Goal: Task Accomplishment & Management: Manage account settings

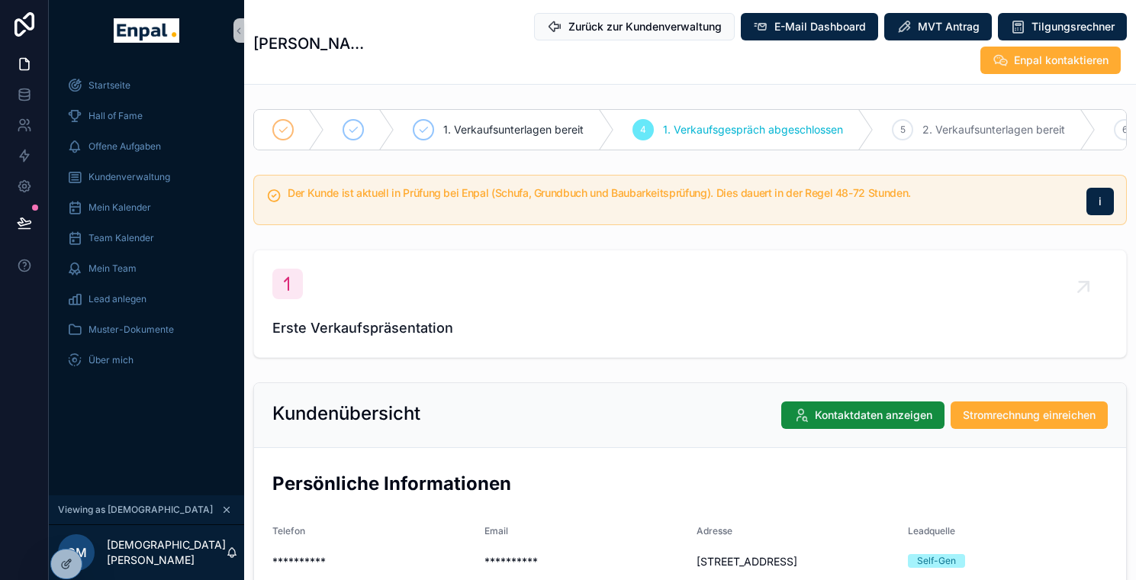
scroll to position [9, 0]
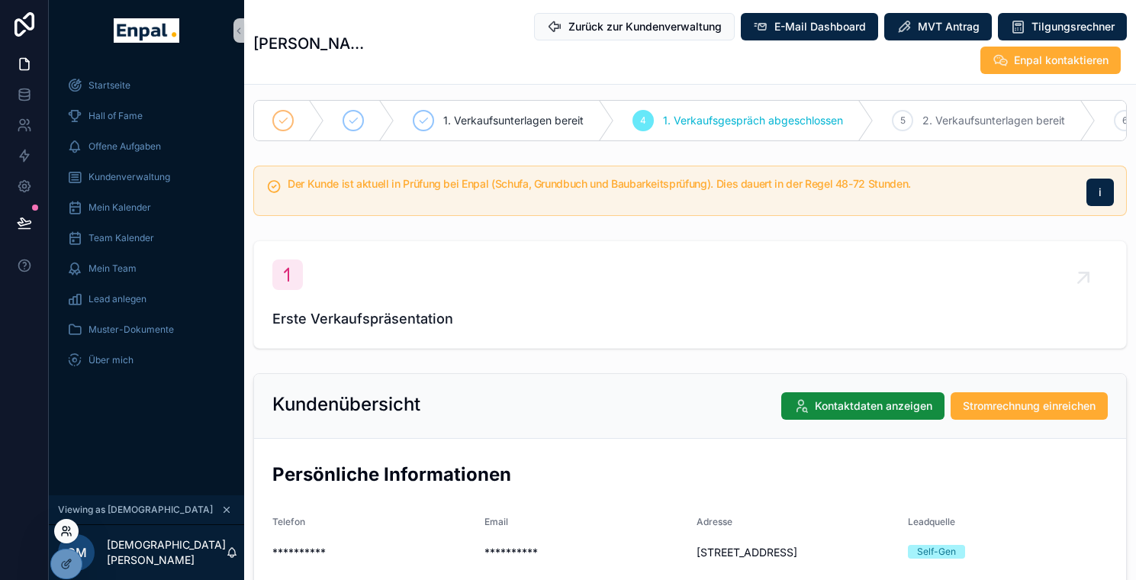
click at [69, 530] on icon at bounding box center [70, 528] width 2 height 4
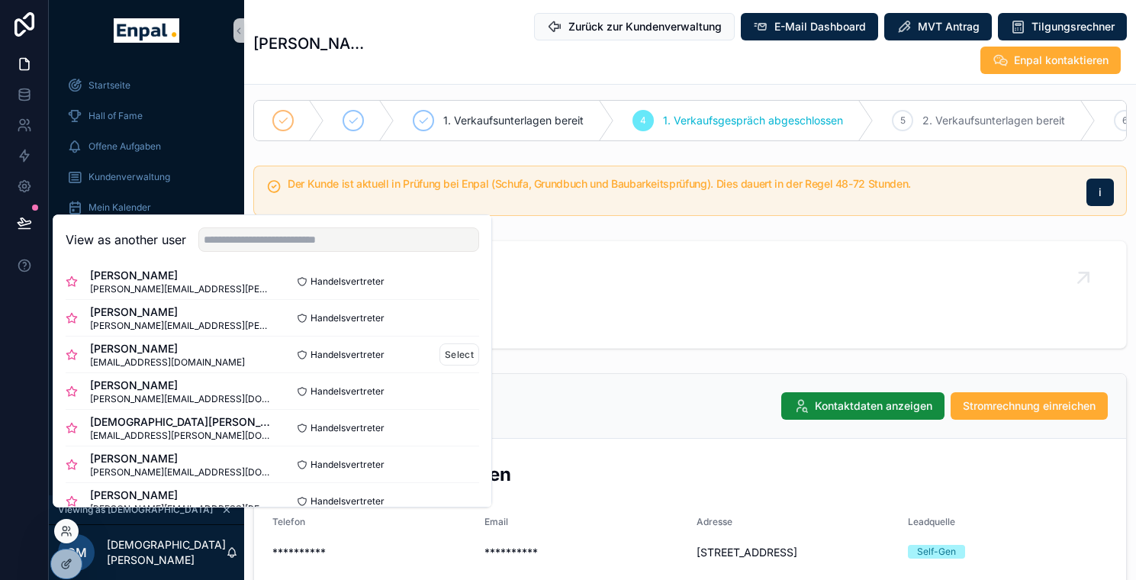
scroll to position [89, 0]
click at [444, 364] on button "Select" at bounding box center [459, 353] width 40 height 22
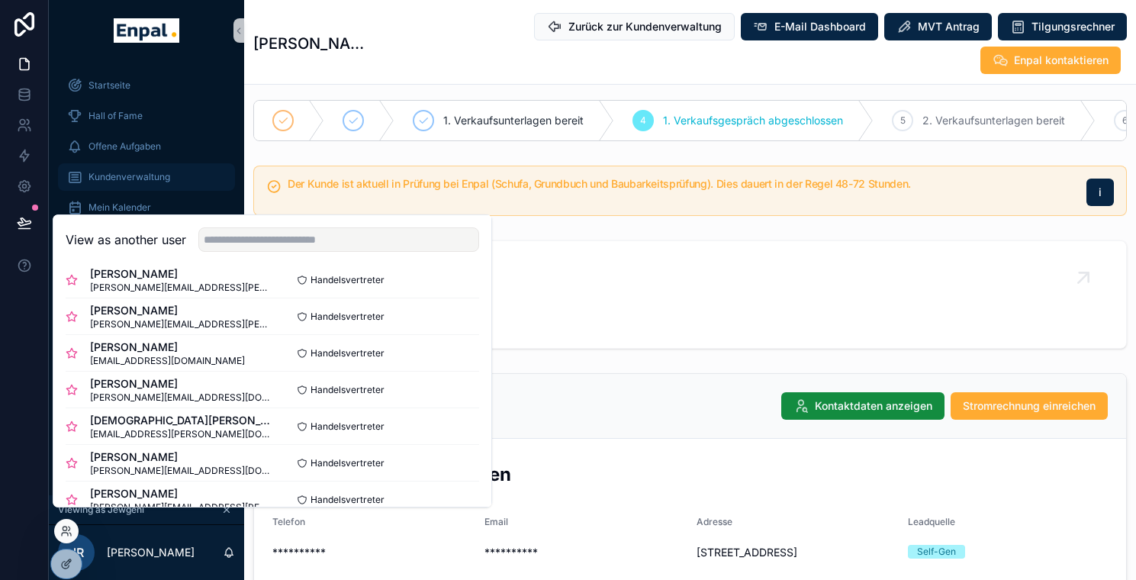
click at [194, 168] on div "Kundenverwaltung" at bounding box center [146, 177] width 159 height 24
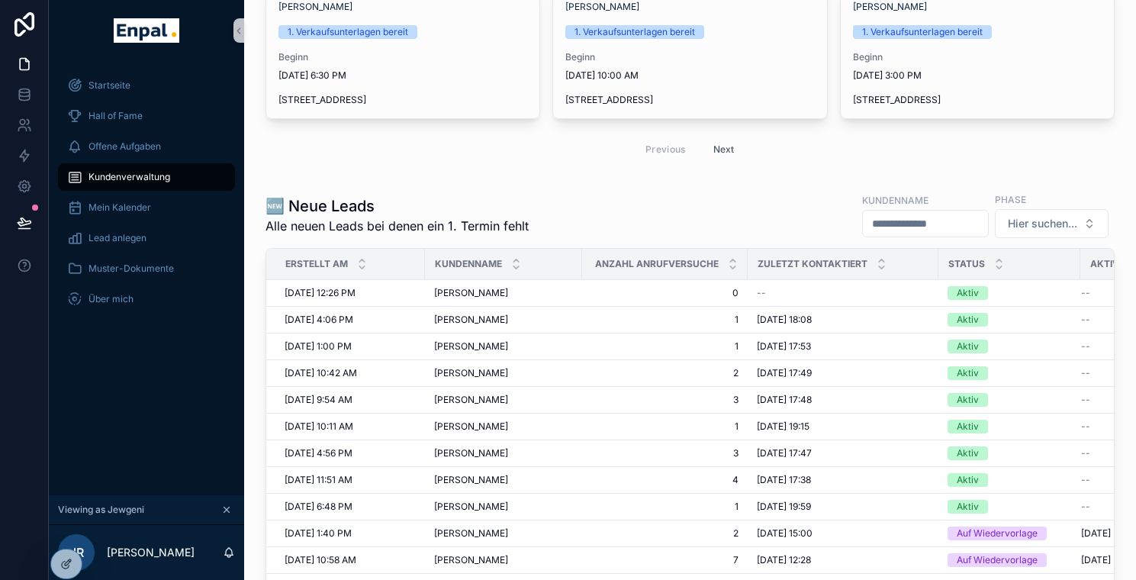
scroll to position [288, 0]
click at [65, 527] on icon at bounding box center [66, 531] width 12 height 12
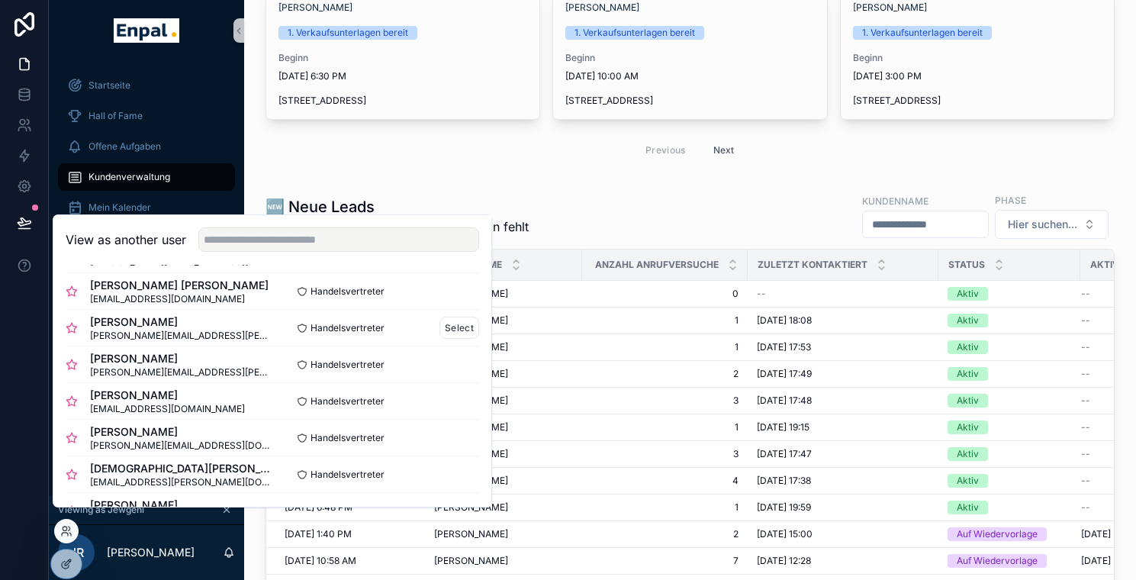
scroll to position [45, 0]
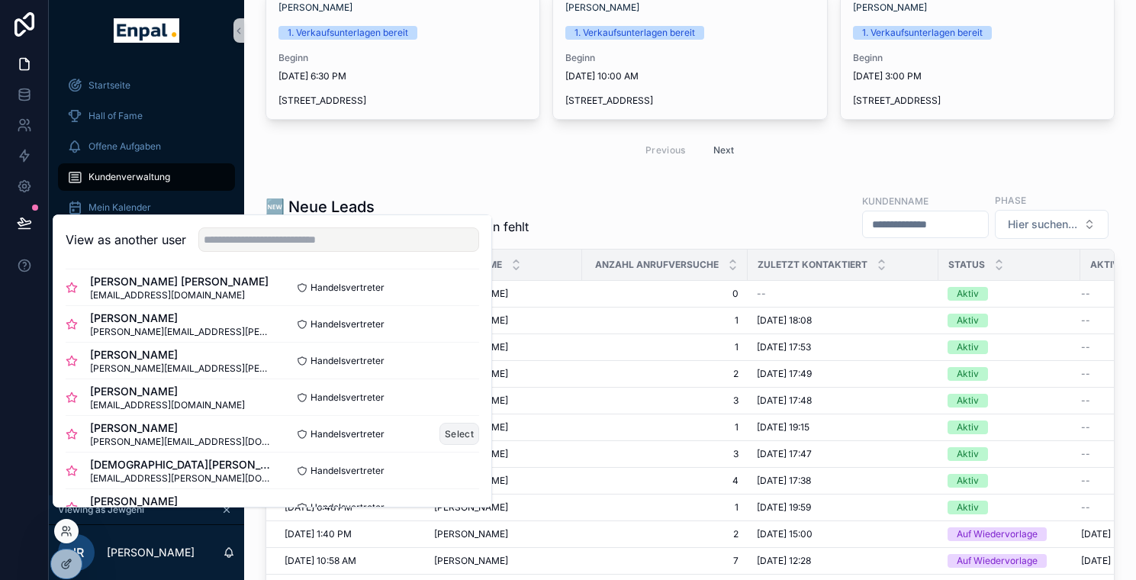
click at [454, 443] on button "Select" at bounding box center [459, 434] width 40 height 22
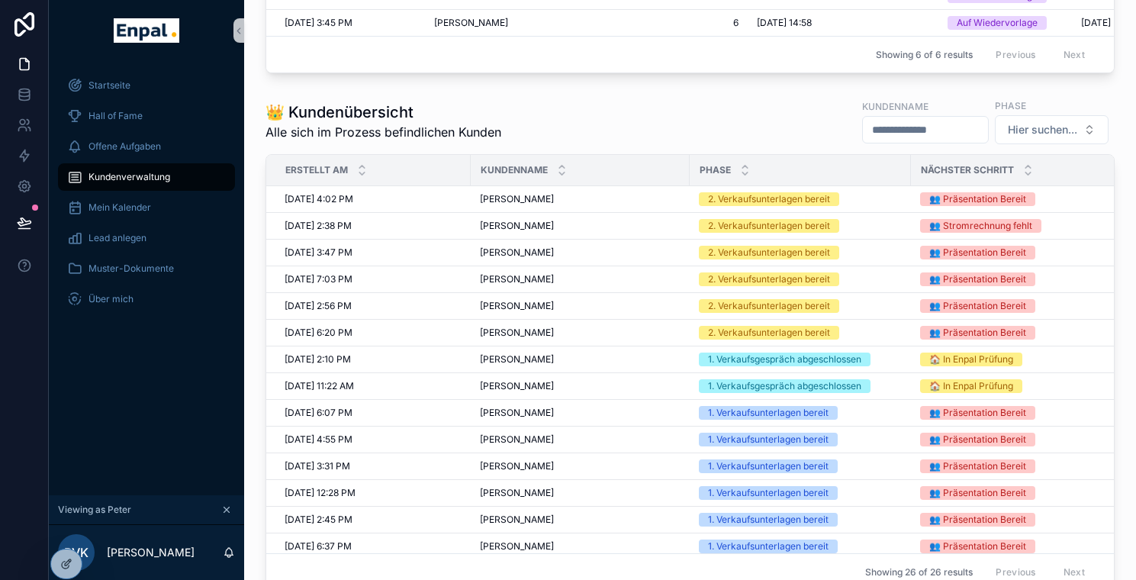
scroll to position [699, 0]
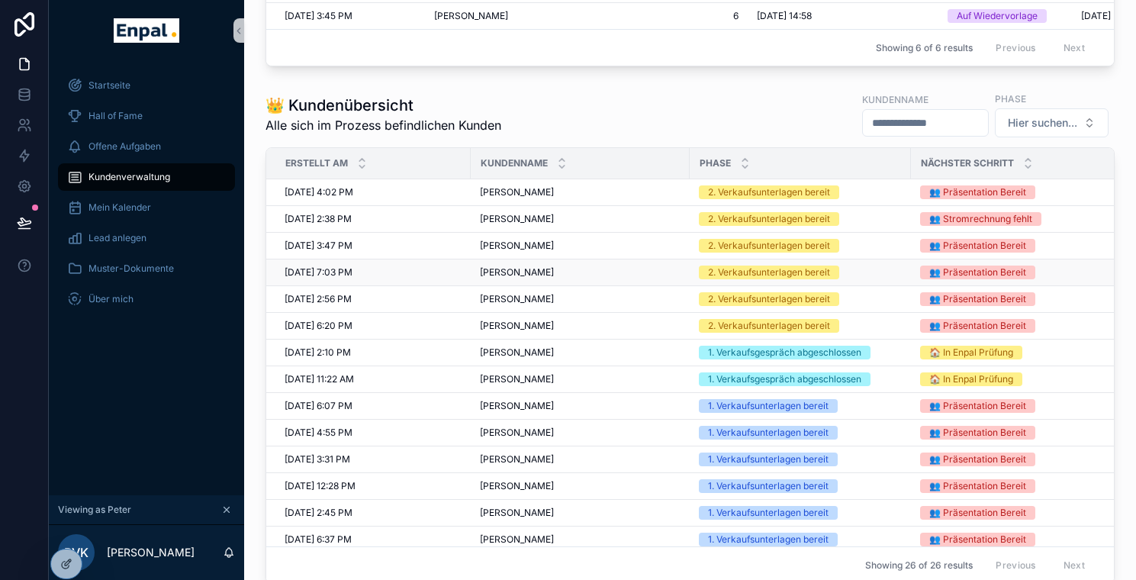
click at [526, 278] on span "Jürgen Meißner" at bounding box center [517, 272] width 74 height 12
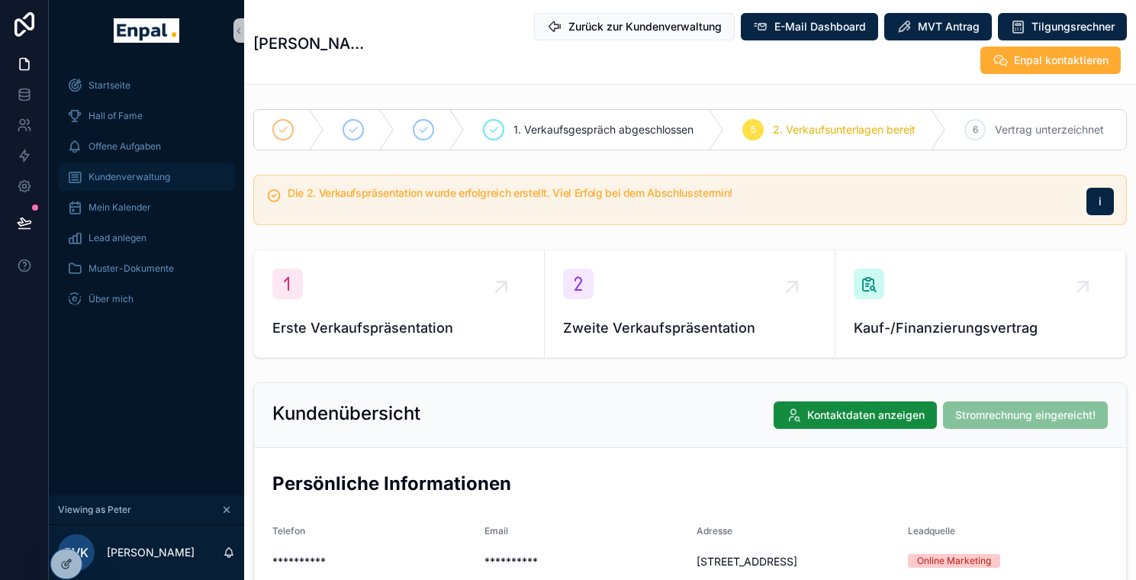
click at [137, 184] on div "Kundenverwaltung" at bounding box center [146, 177] width 159 height 24
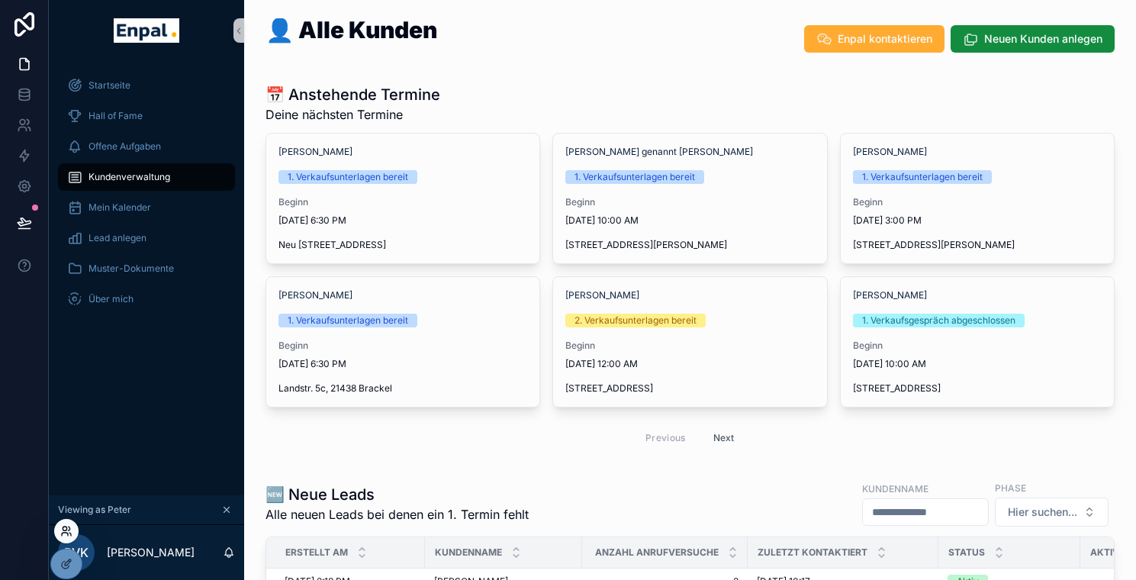
click at [67, 532] on icon at bounding box center [65, 533] width 6 height 3
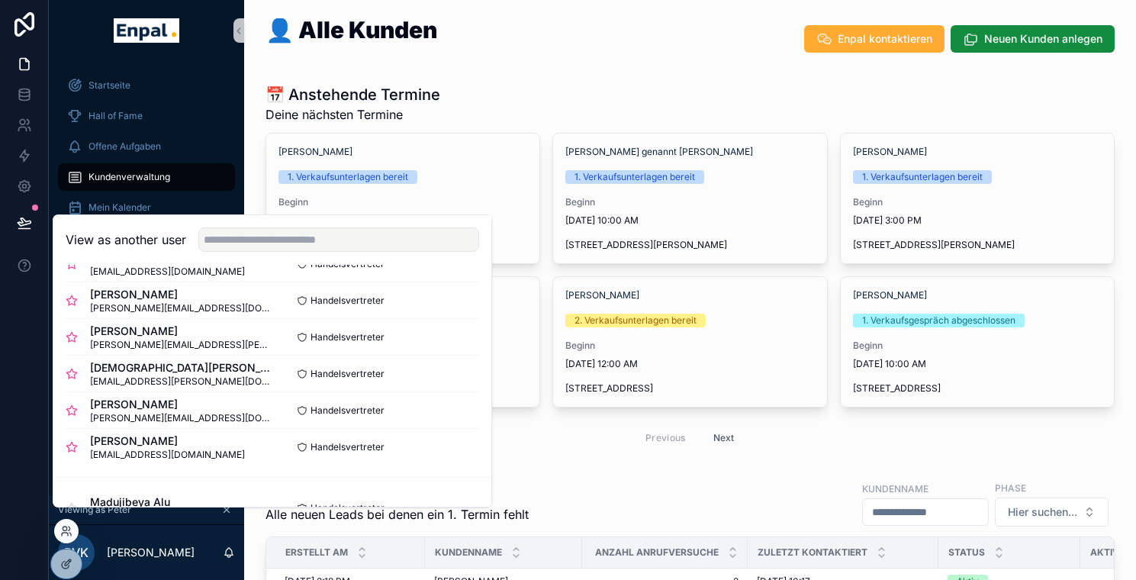
scroll to position [390, 0]
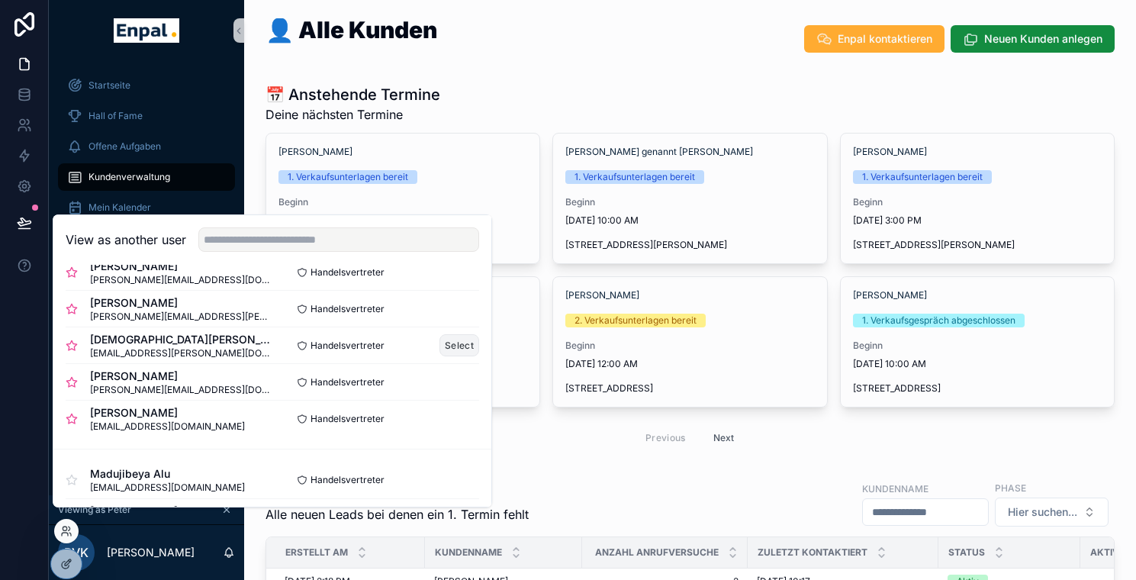
click at [439, 353] on button "Select" at bounding box center [459, 345] width 40 height 22
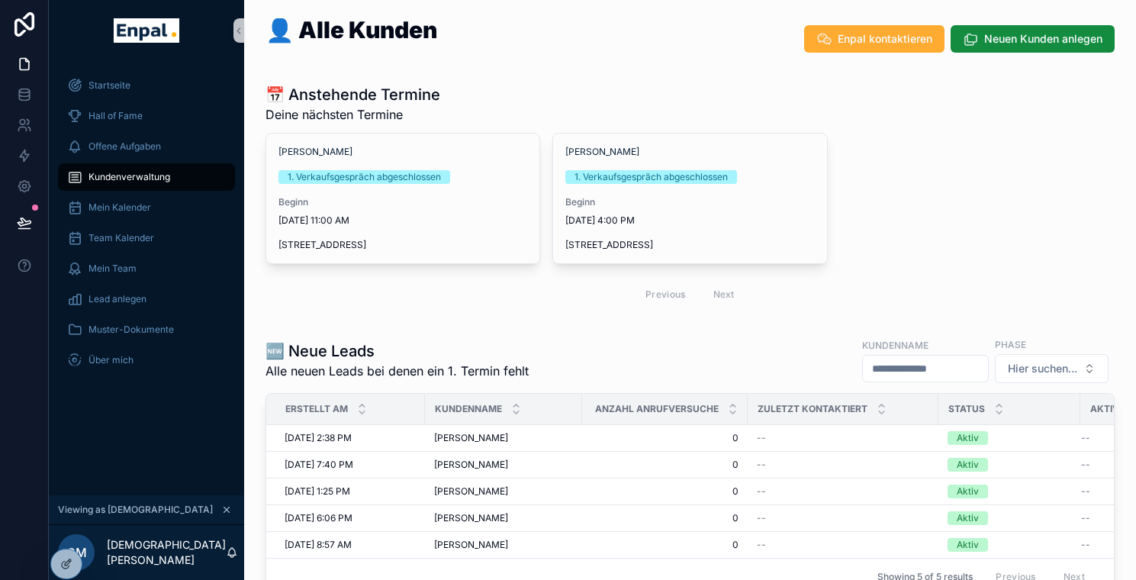
click at [929, 256] on div "Robert Purmann 1. Verkaufsgespräch abgeschlossen Beginn 8/15/2025 11:00 AM Grön…" at bounding box center [689, 222] width 849 height 179
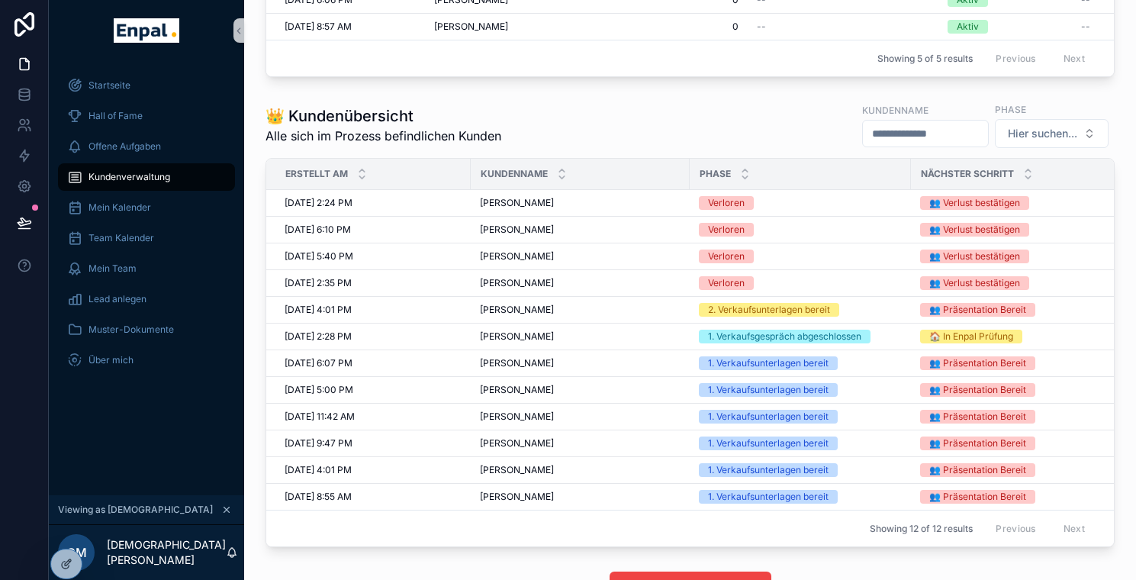
scroll to position [552, 0]
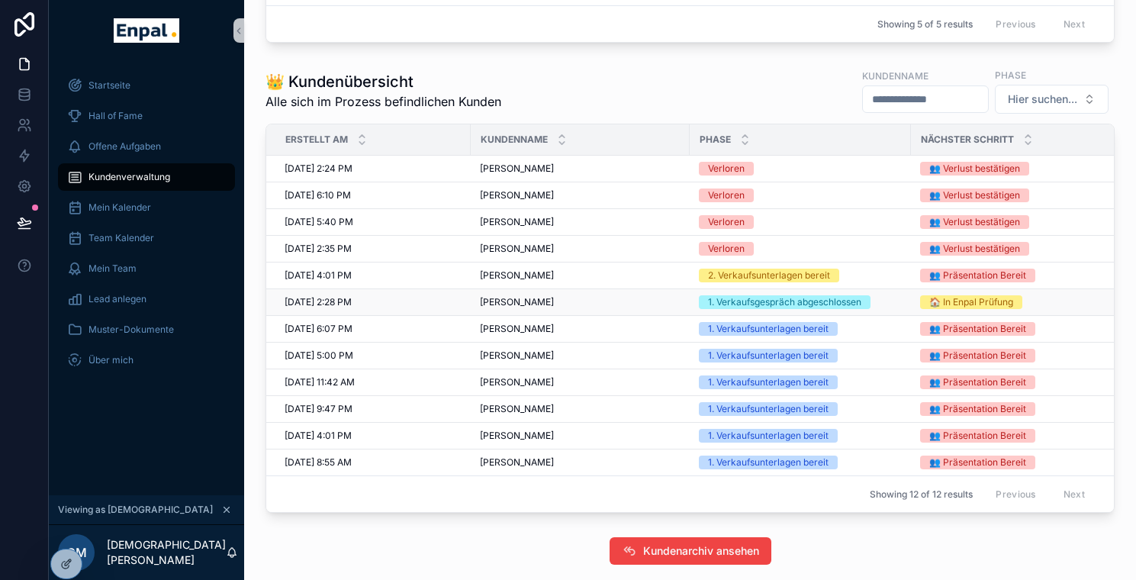
click at [524, 308] on span "Robert Purmann" at bounding box center [517, 302] width 74 height 12
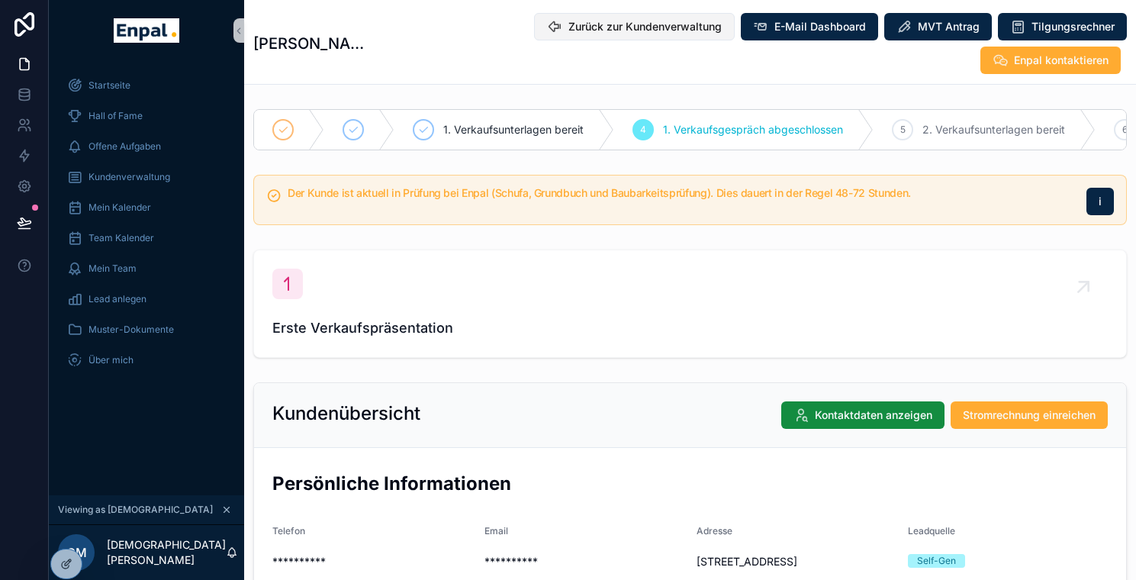
click at [568, 31] on span "Zurück zur Kundenverwaltung" at bounding box center [644, 26] width 153 height 15
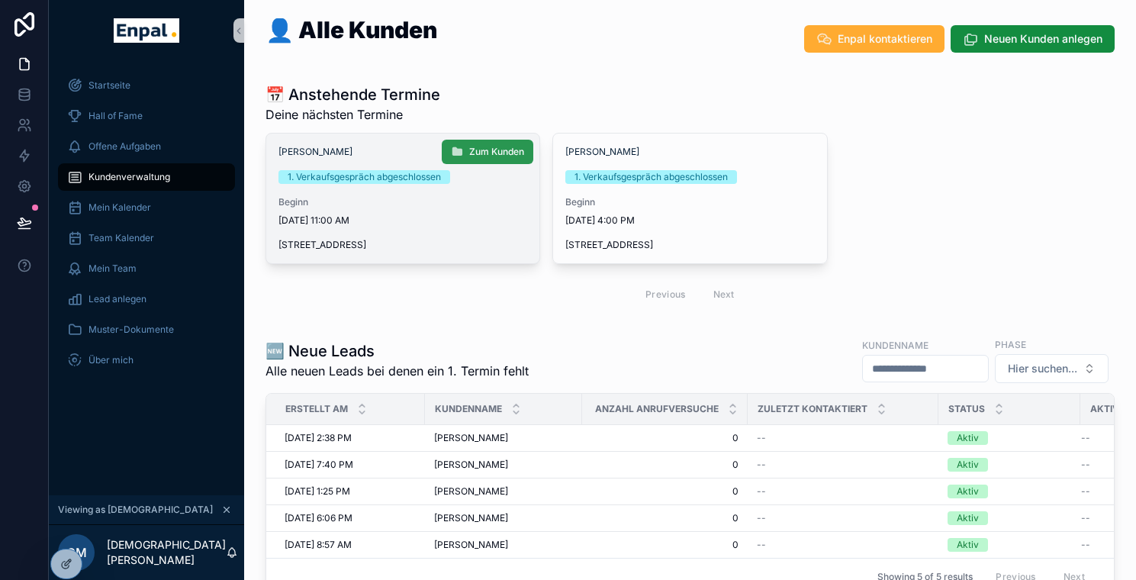
click at [480, 149] on span "Zum Kunden" at bounding box center [496, 152] width 55 height 12
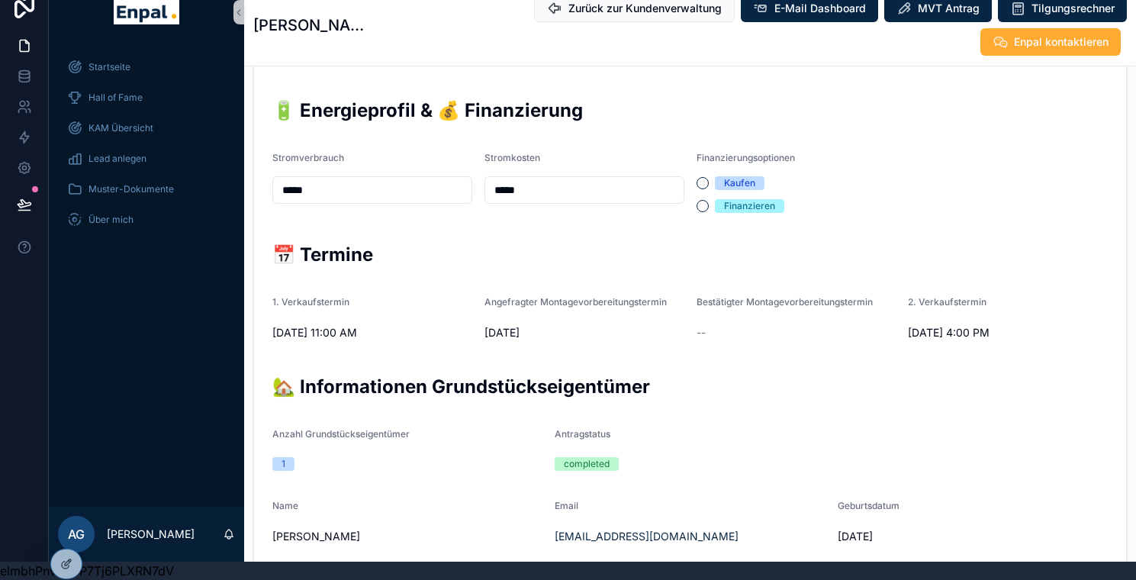
scroll to position [489, 0]
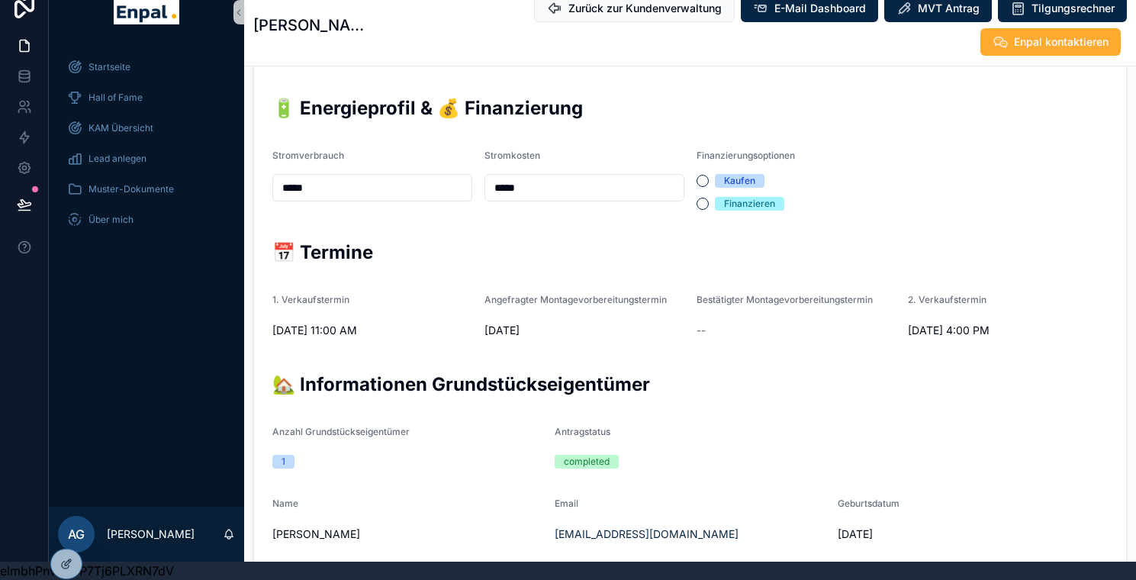
drag, startPoint x: 905, startPoint y: 268, endPoint x: 1016, endPoint y: 316, distance: 121.0
click at [1016, 316] on form "**********" at bounding box center [690, 406] width 872 height 931
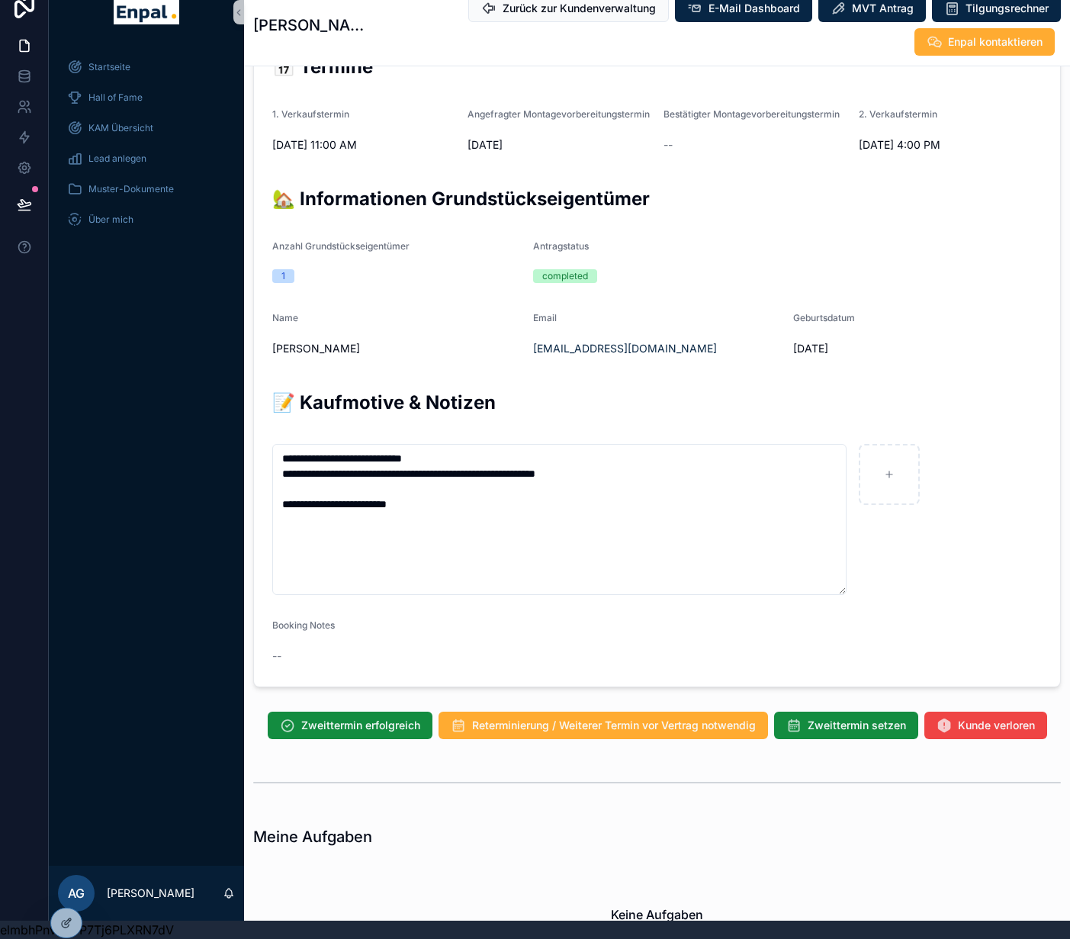
scroll to position [702, 0]
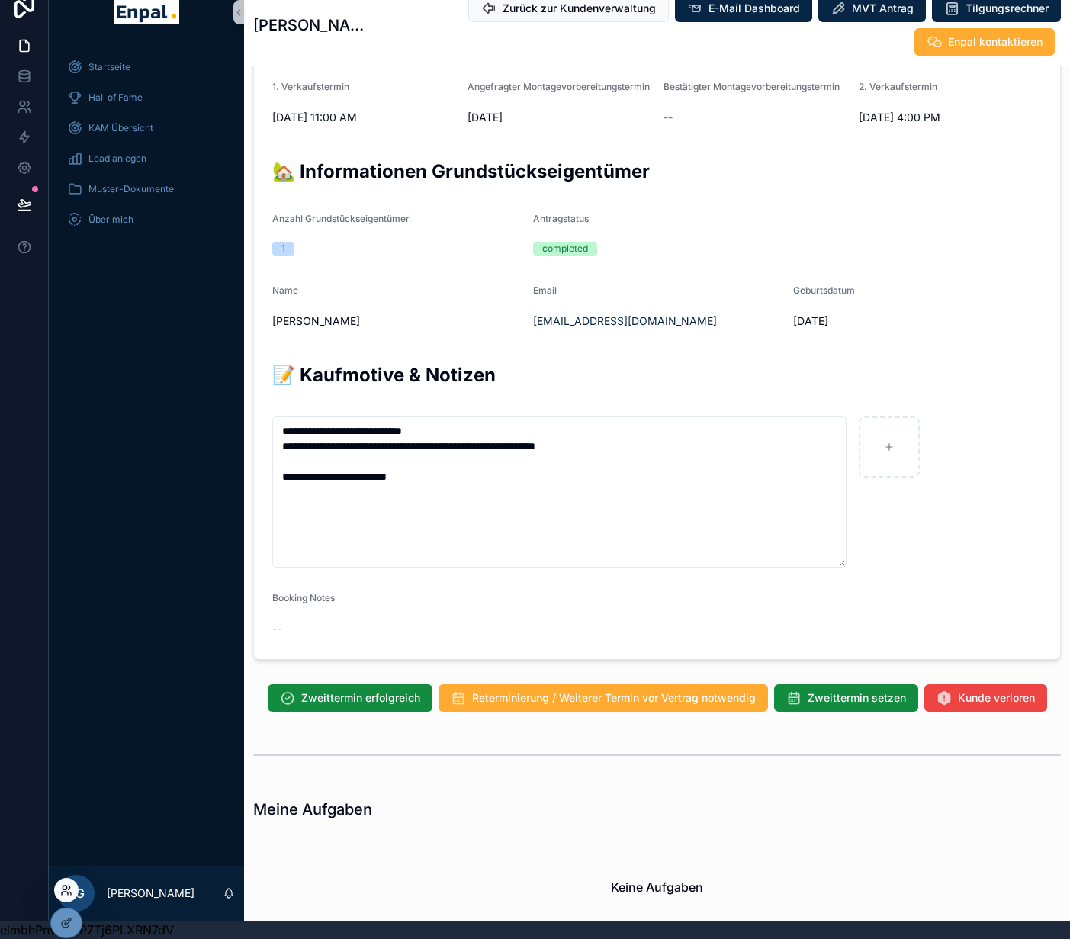
click at [66, 579] on icon at bounding box center [66, 890] width 12 height 12
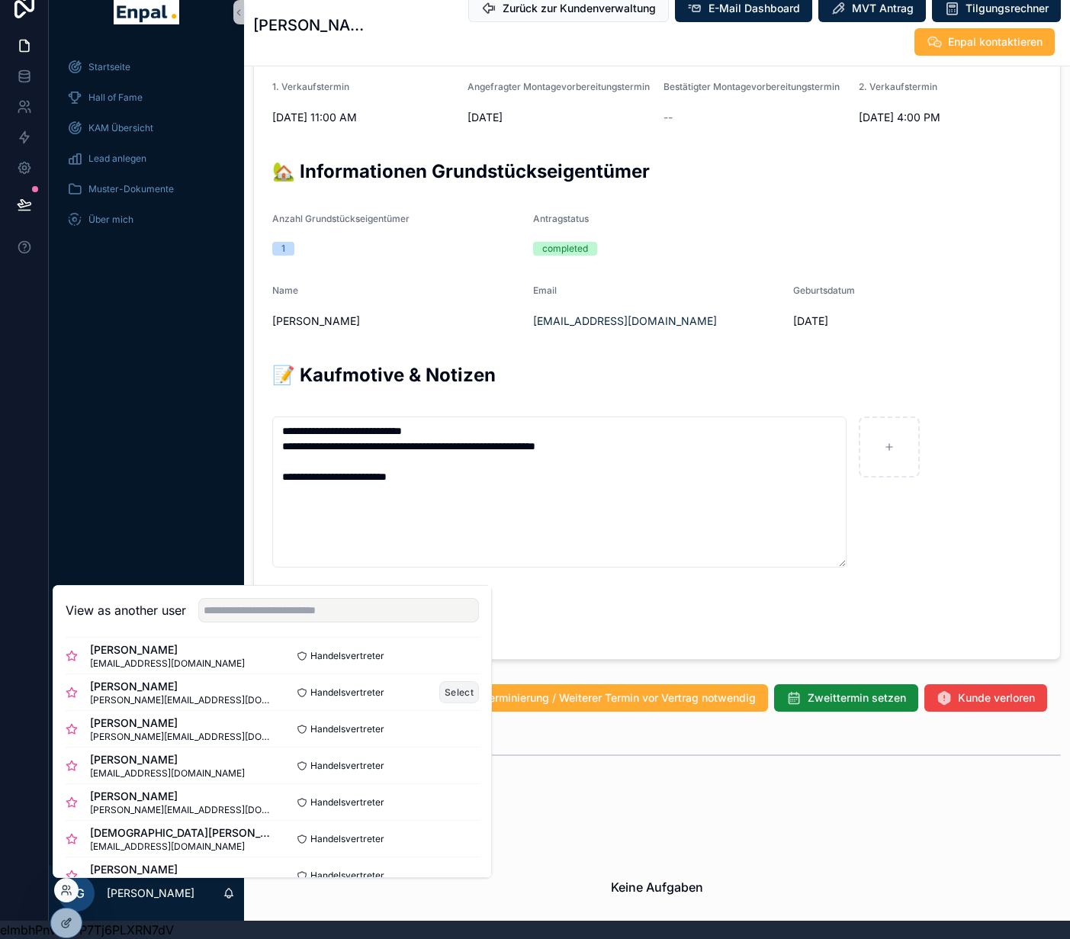
scroll to position [0, 0]
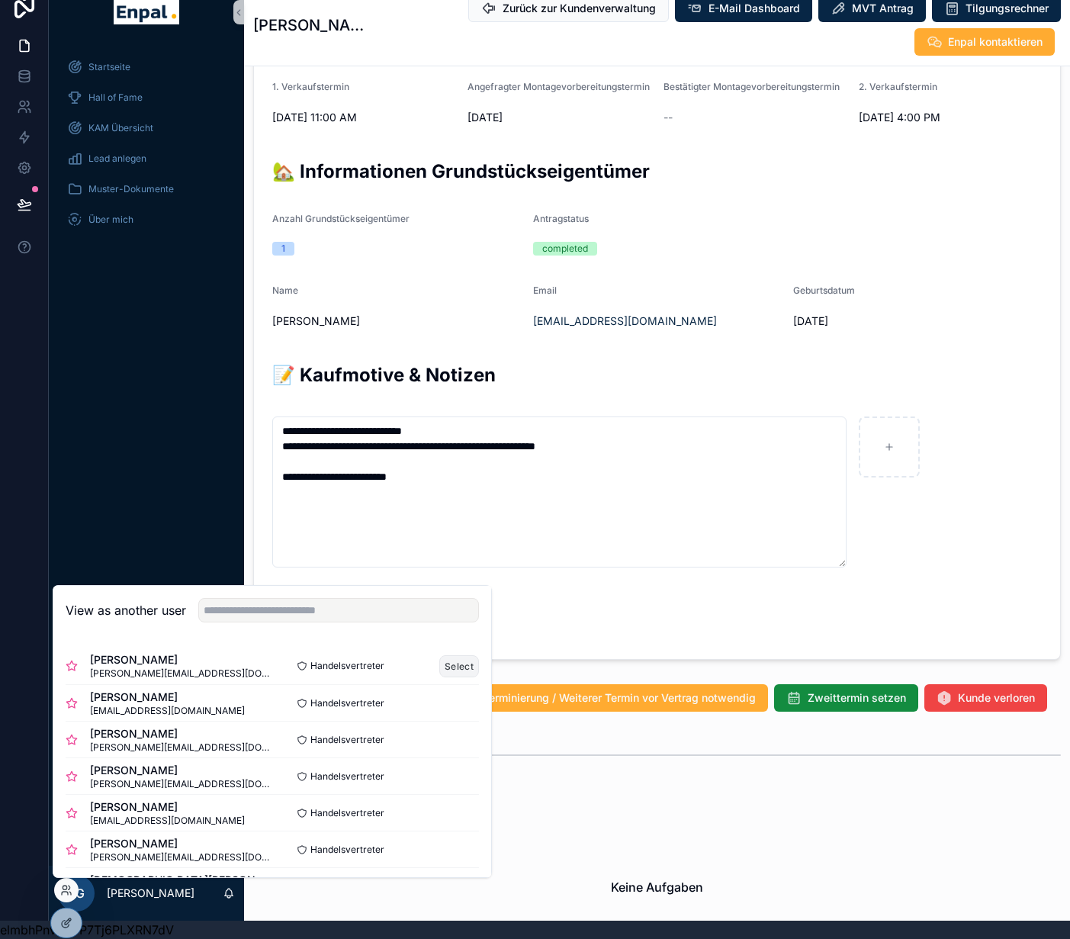
click at [444, 579] on button "Select" at bounding box center [459, 666] width 40 height 22
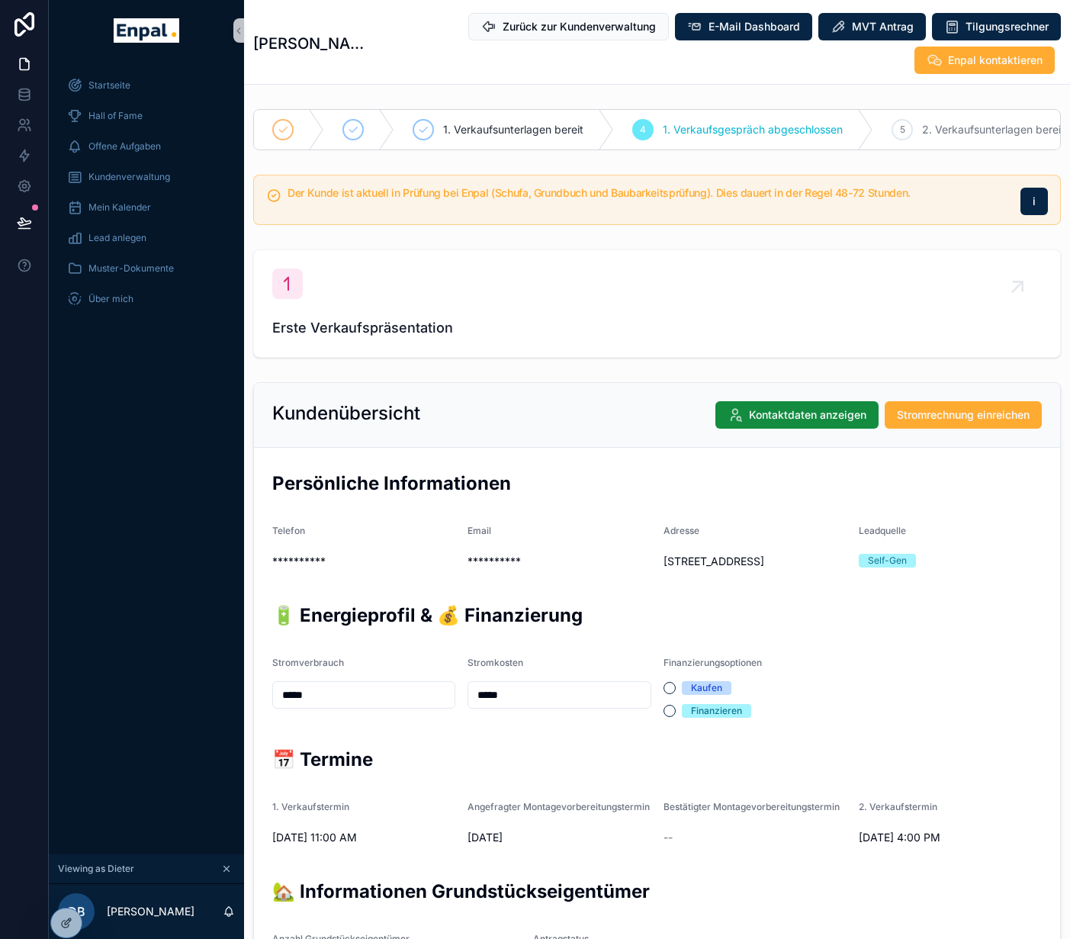
scroll to position [30, 0]
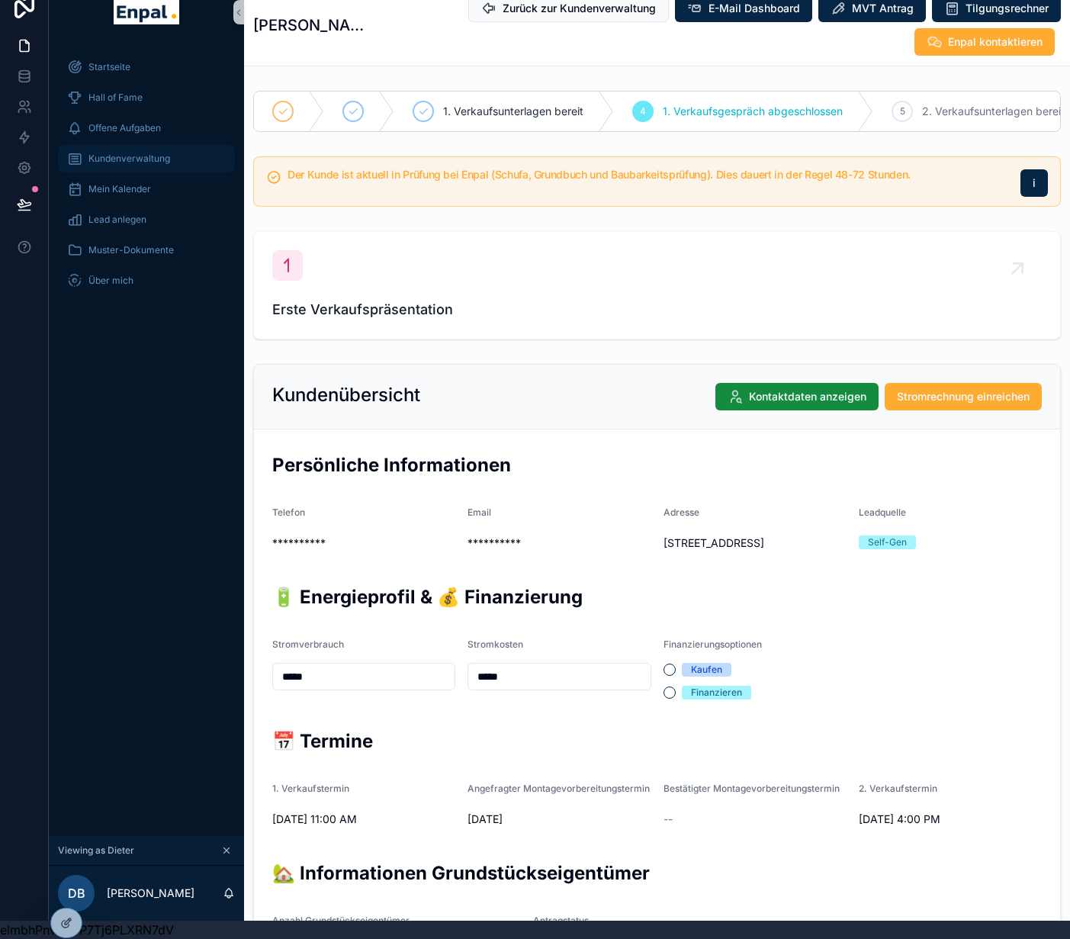
click at [124, 158] on div "Kundenverwaltung" at bounding box center [146, 158] width 159 height 24
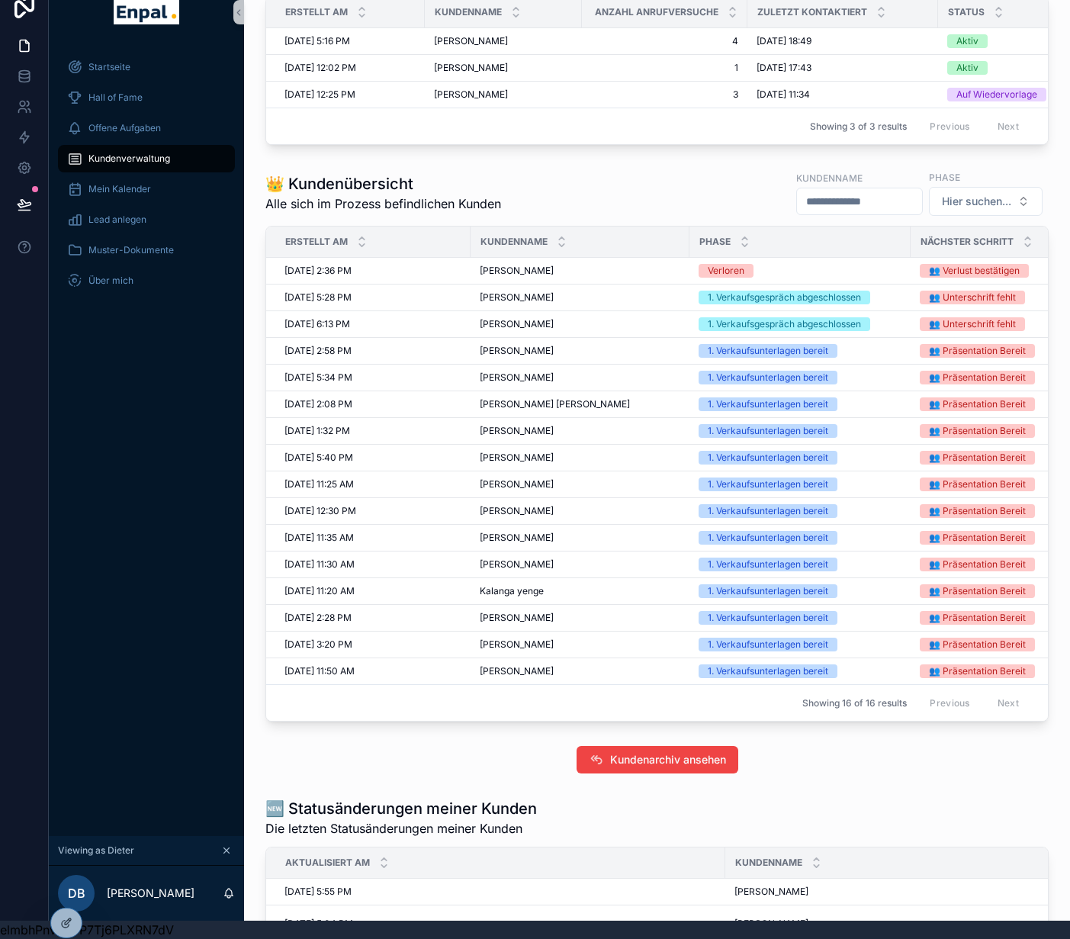
scroll to position [532, 0]
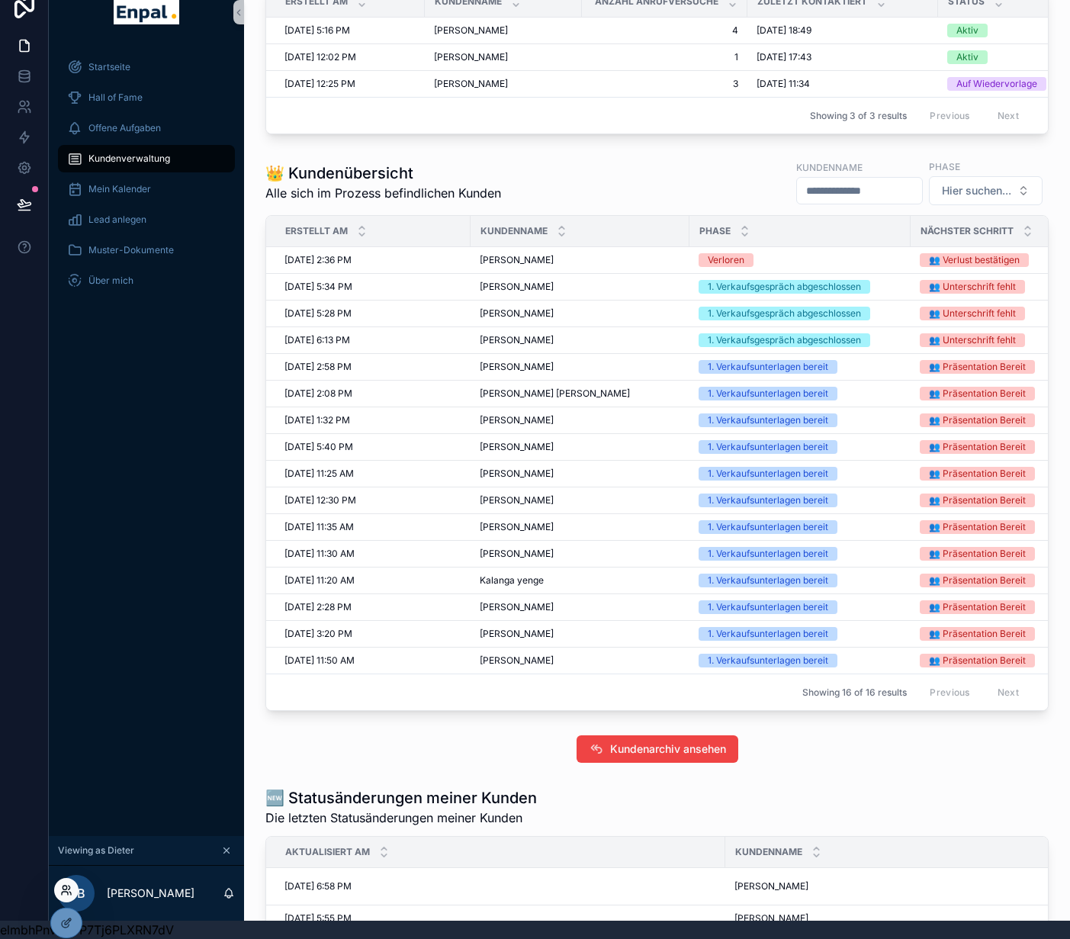
click at [68, 894] on icon at bounding box center [65, 893] width 6 height 3
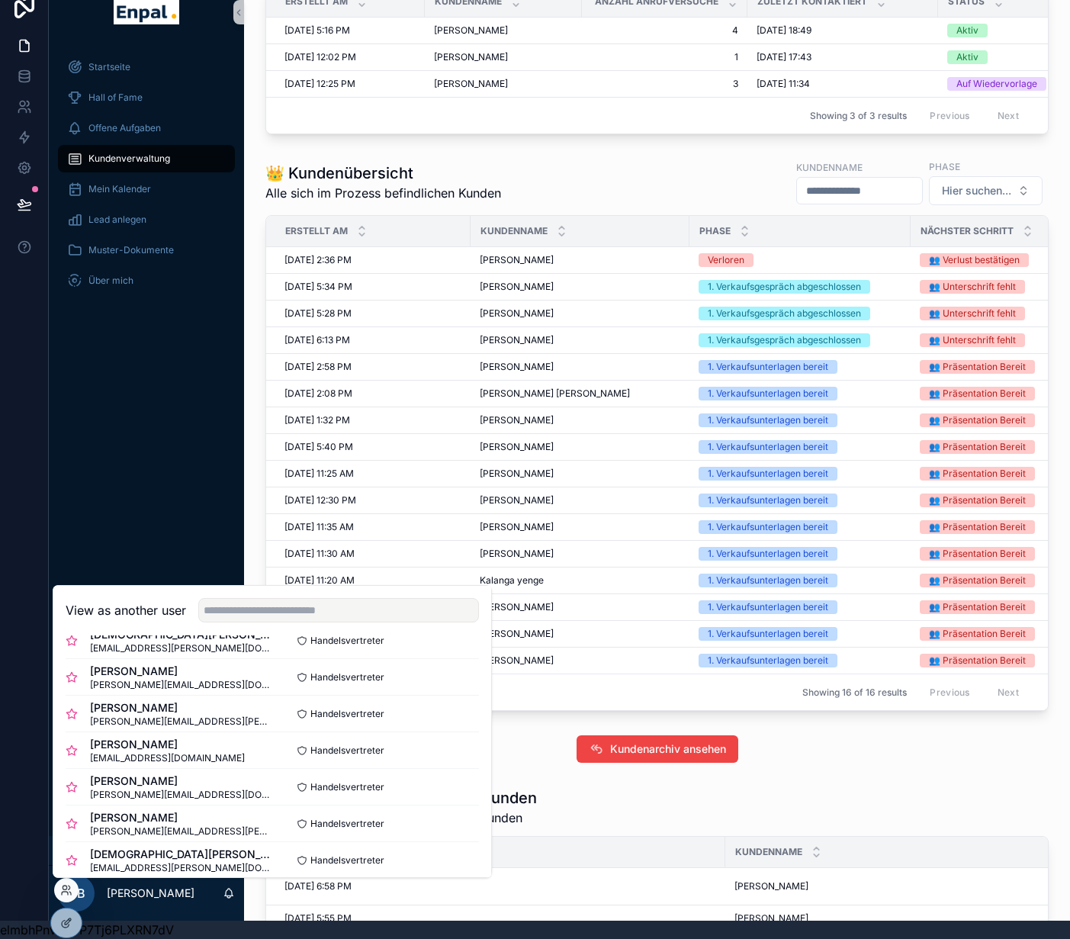
scroll to position [249, 0]
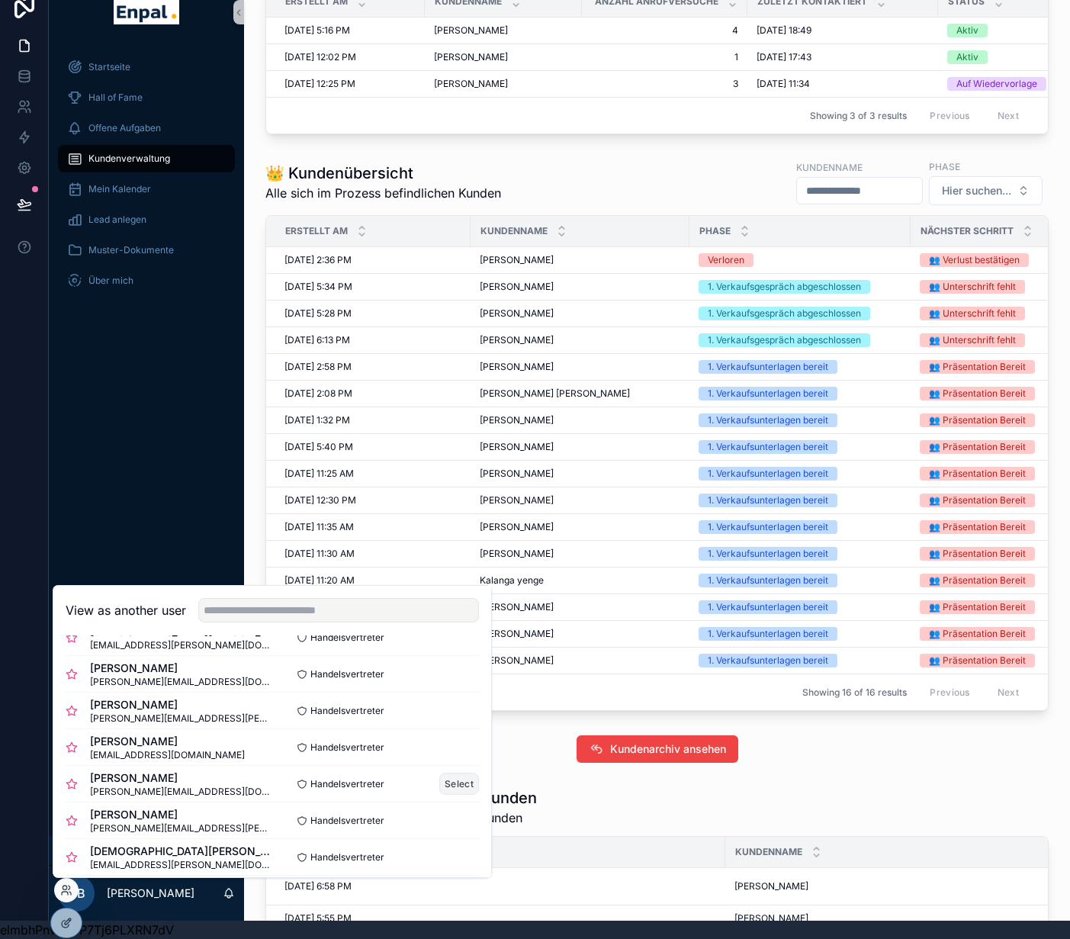
click at [458, 783] on button "Select" at bounding box center [459, 784] width 40 height 22
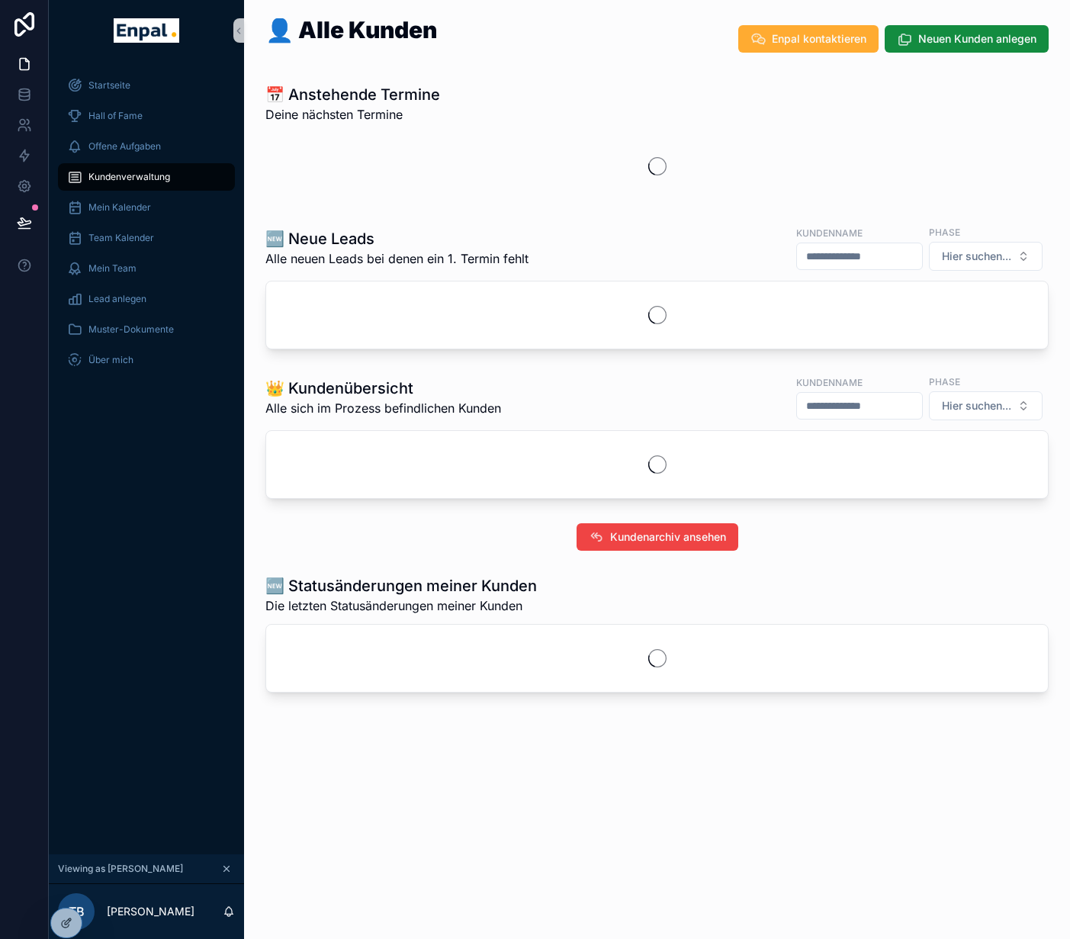
scroll to position [30, 0]
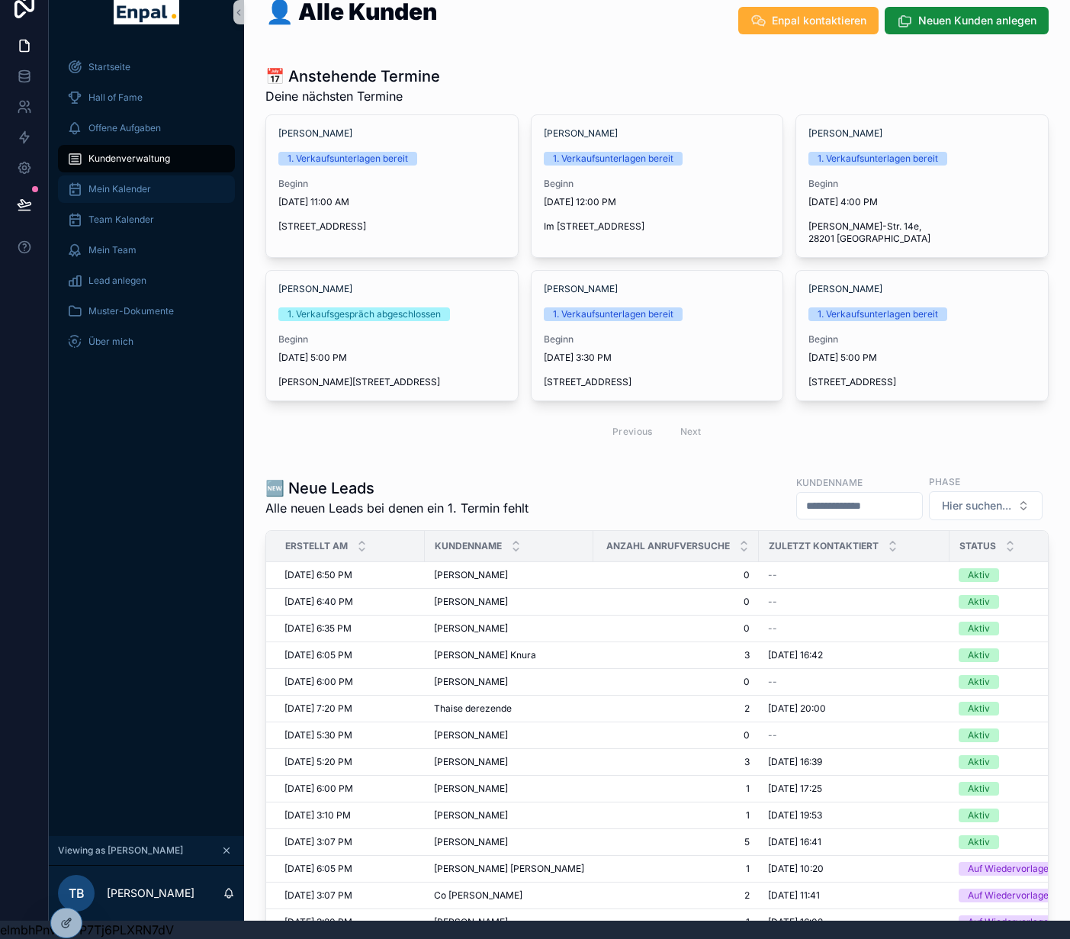
click at [198, 185] on div "Mein Kalender" at bounding box center [146, 189] width 159 height 24
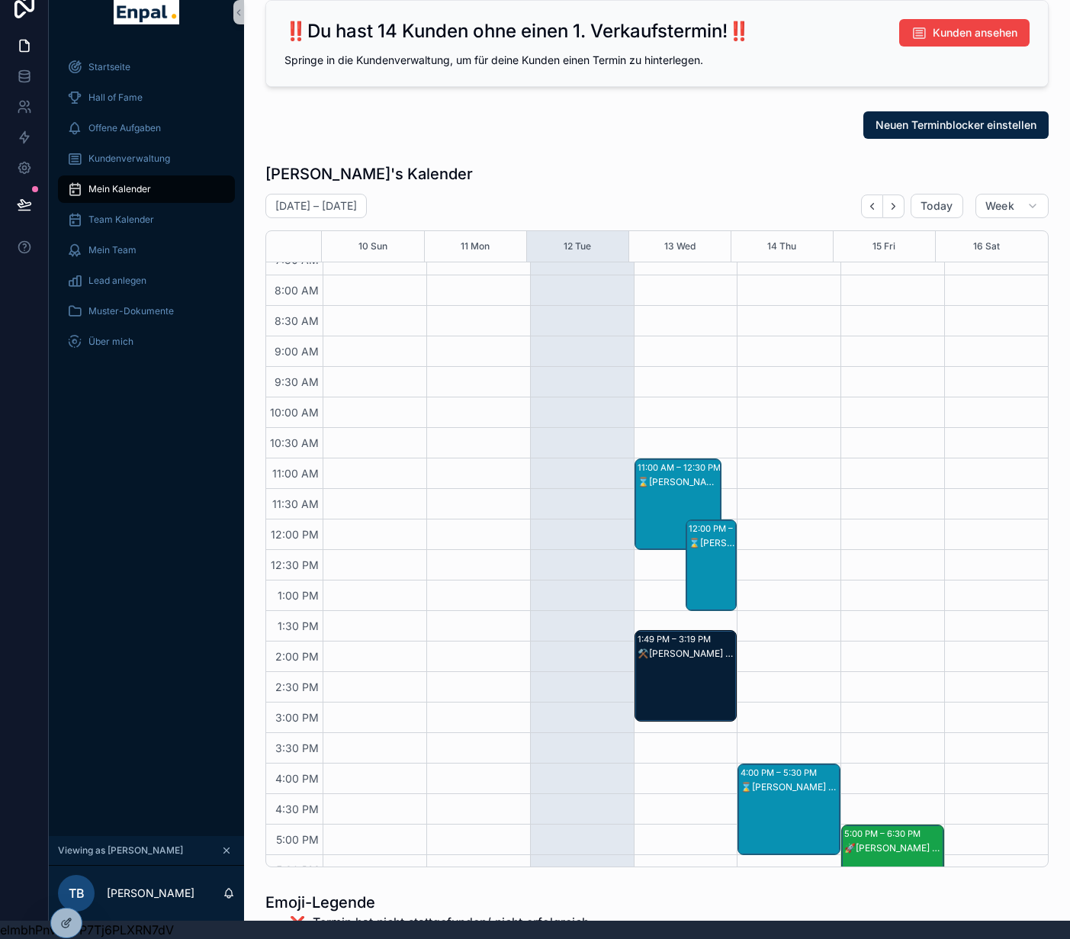
scroll to position [363, 0]
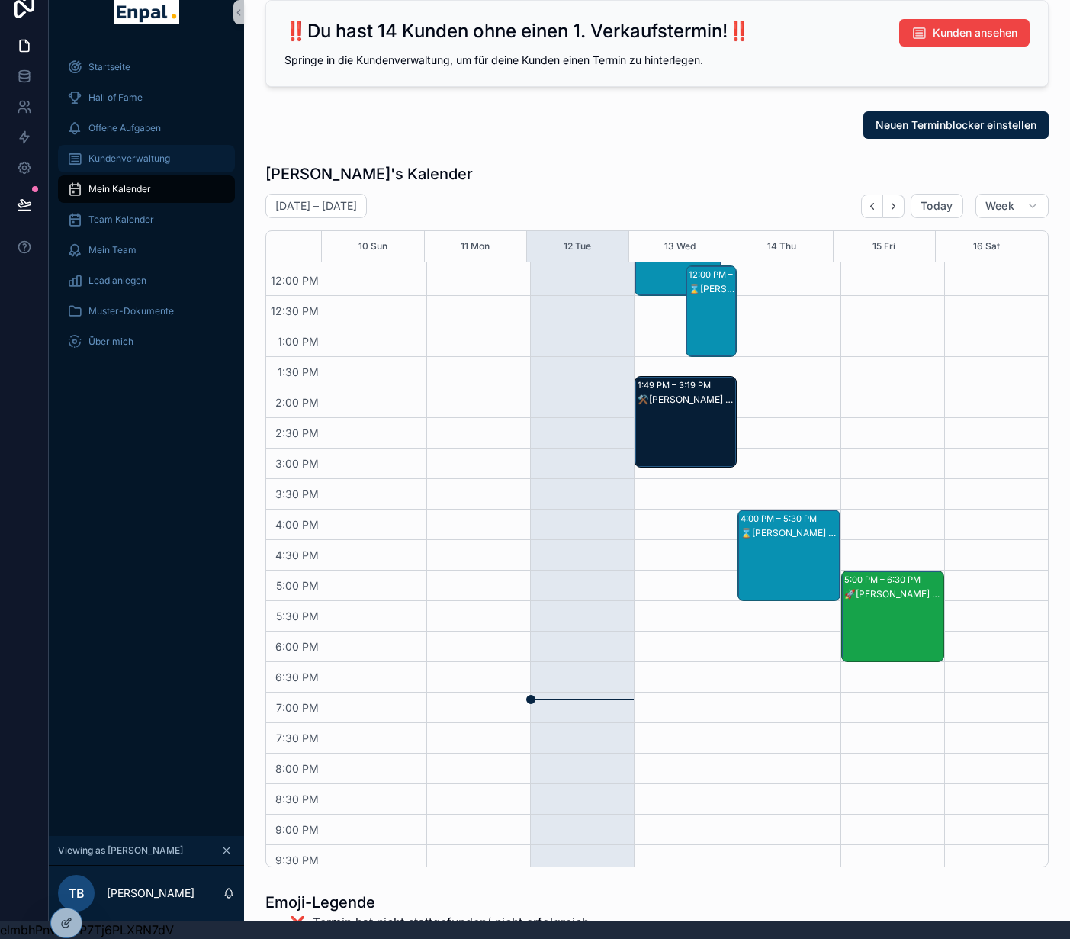
click at [130, 146] on div "Kundenverwaltung" at bounding box center [146, 158] width 159 height 24
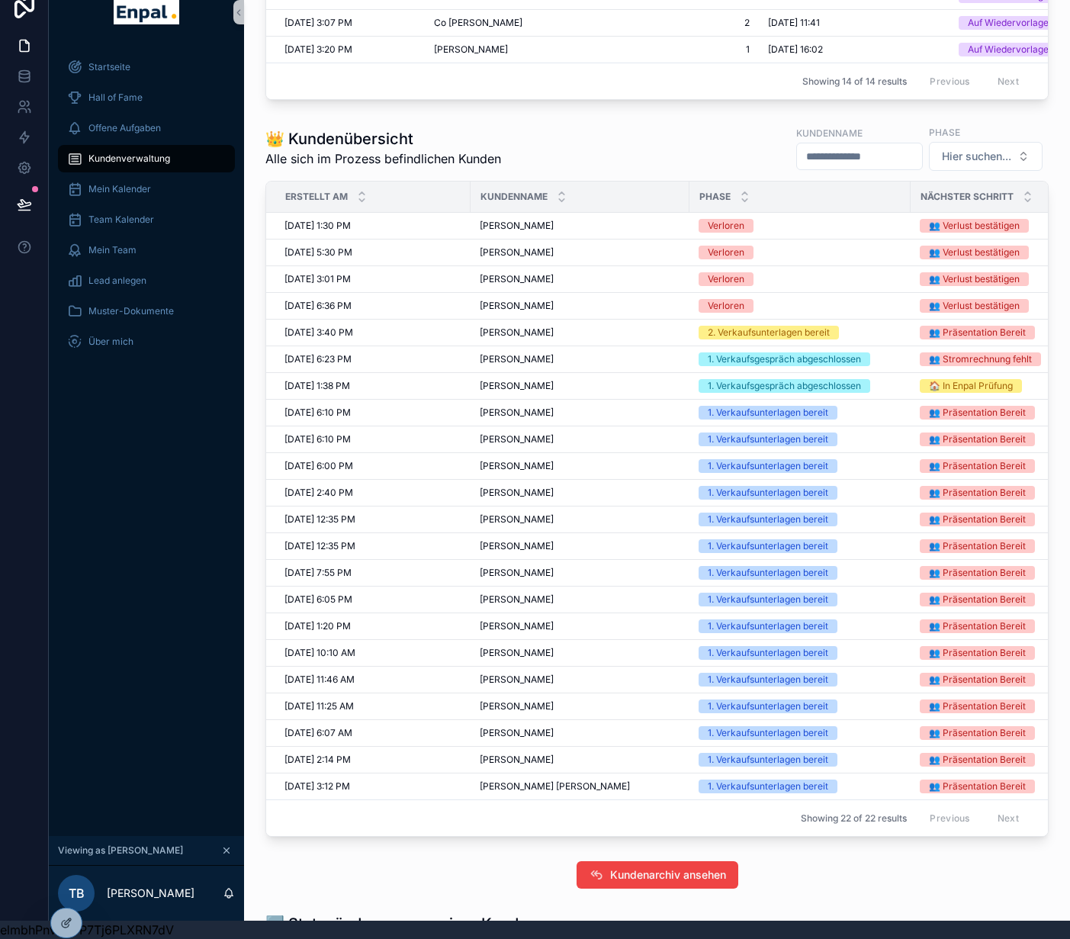
scroll to position [869, 0]
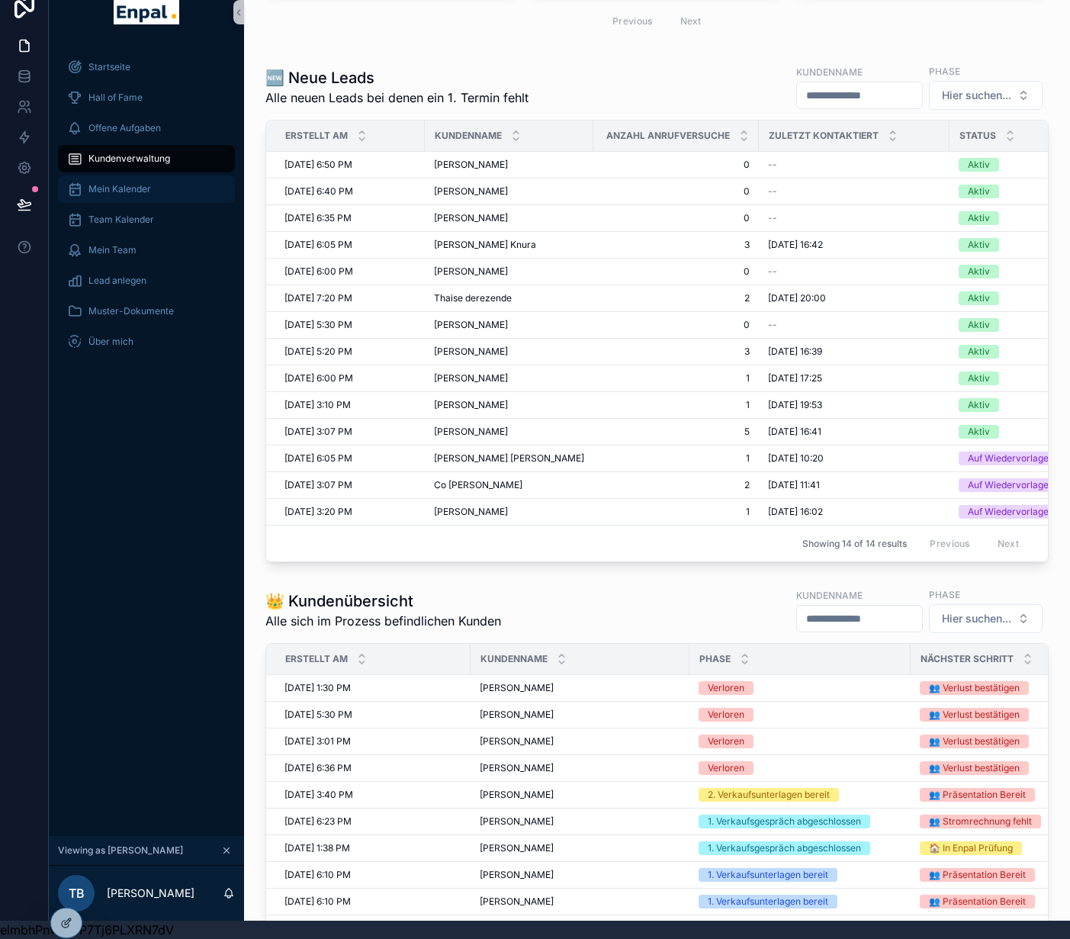
click at [157, 177] on div "Mein Kalender" at bounding box center [146, 189] width 159 height 24
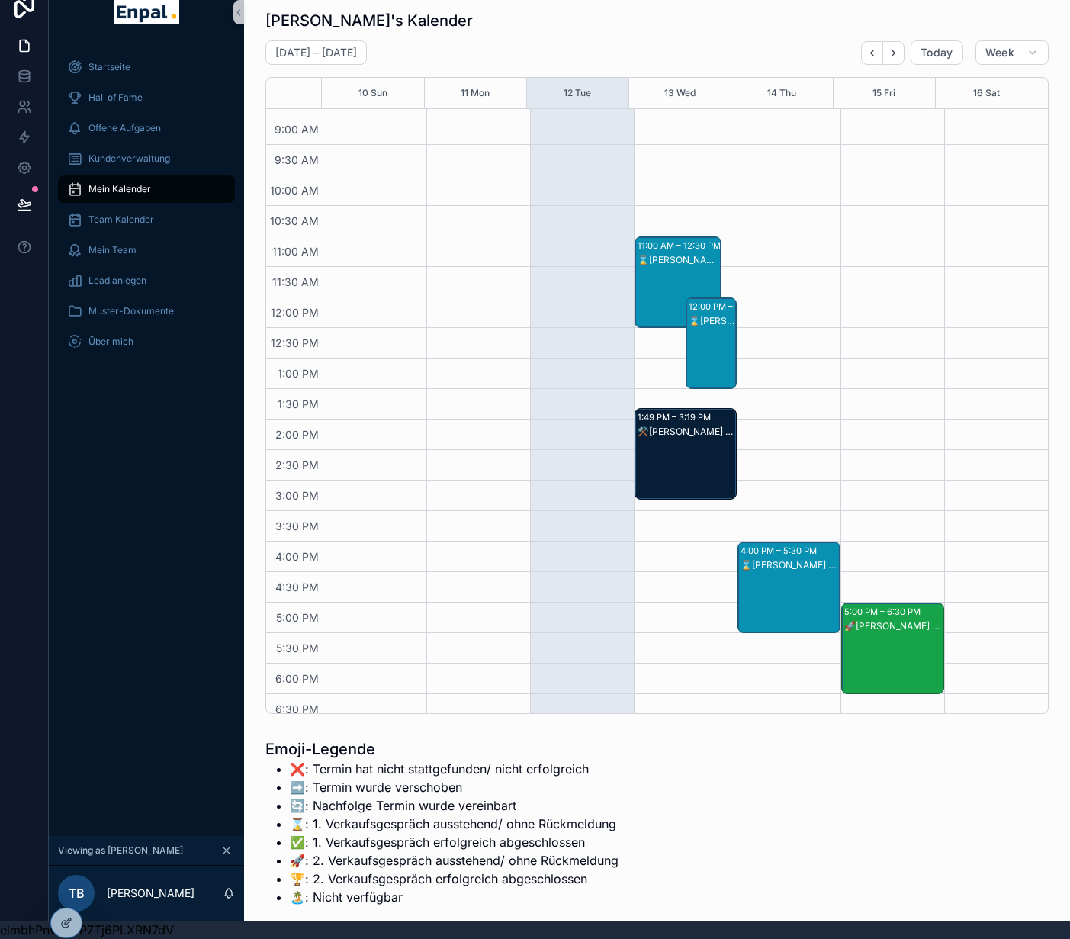
scroll to position [123, 0]
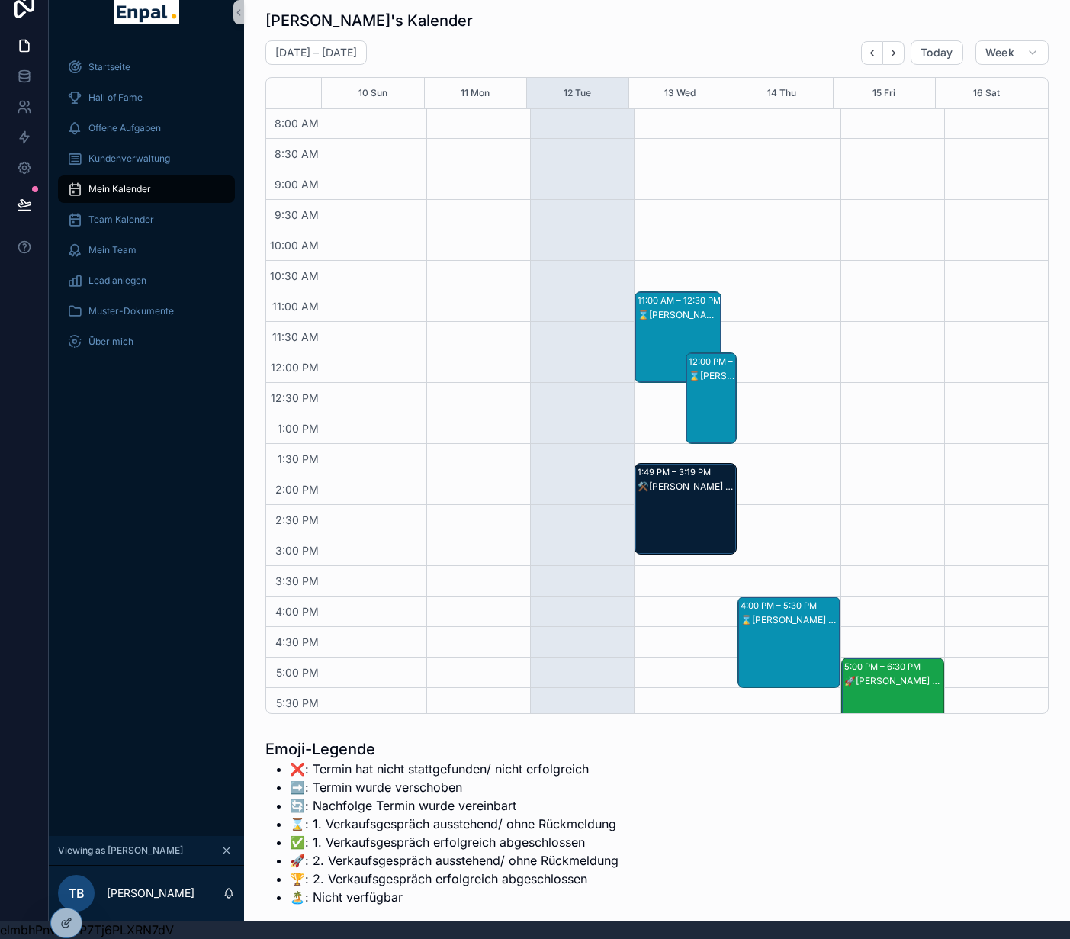
click at [663, 336] on div "⌛Carl Mander - 1. VG" at bounding box center [679, 352] width 83 height 88
click at [702, 398] on div "⌛Andreas Oetken - 1. VG" at bounding box center [712, 413] width 47 height 88
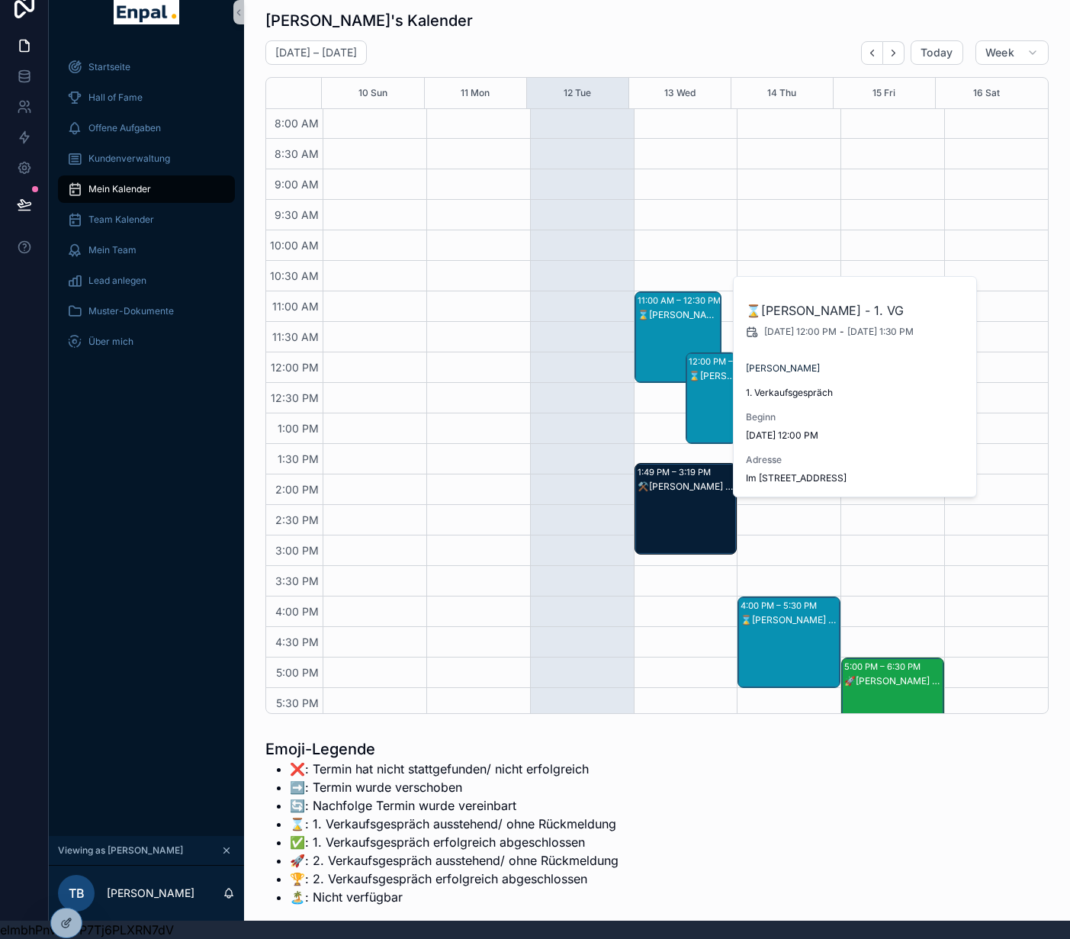
click at [664, 323] on div "⌛Carl Mander - 1. VG" at bounding box center [679, 352] width 83 height 88
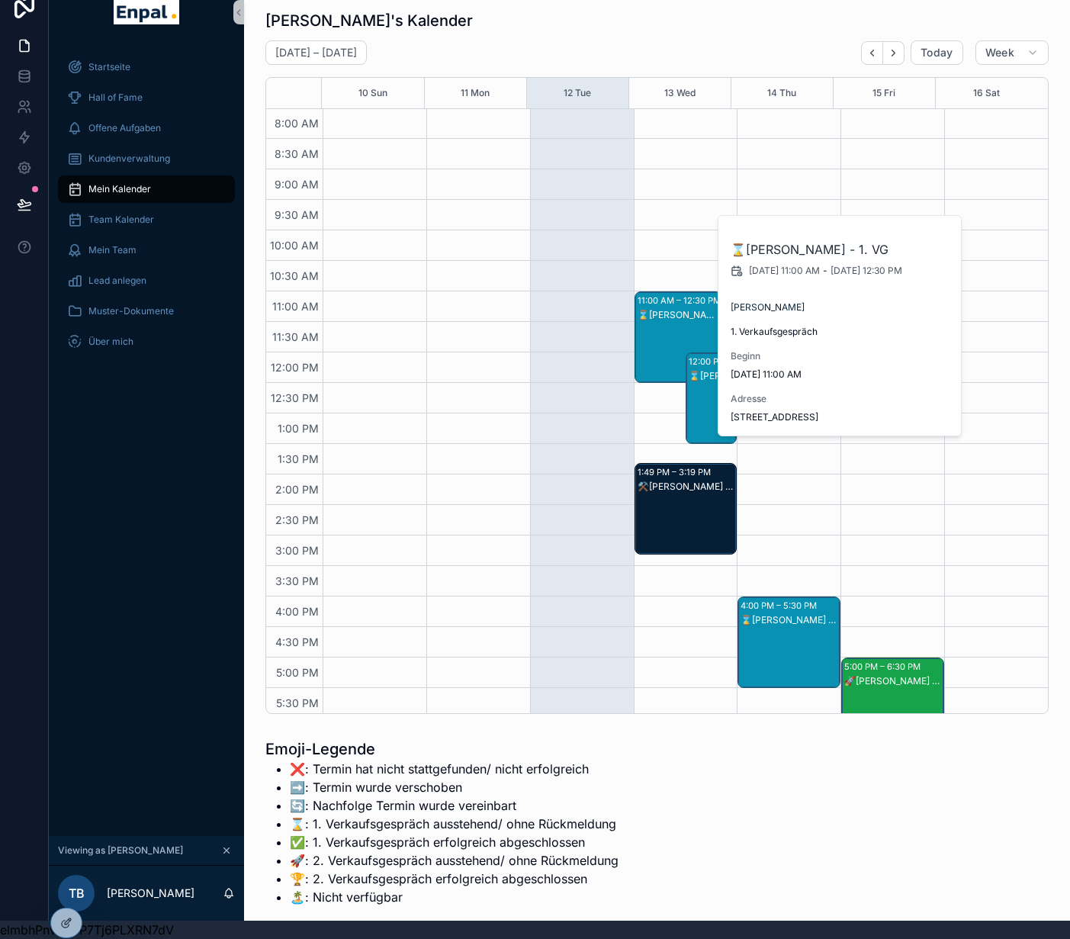
click at [699, 381] on div "⌛Andreas Oetken - 1. VG" at bounding box center [712, 413] width 47 height 88
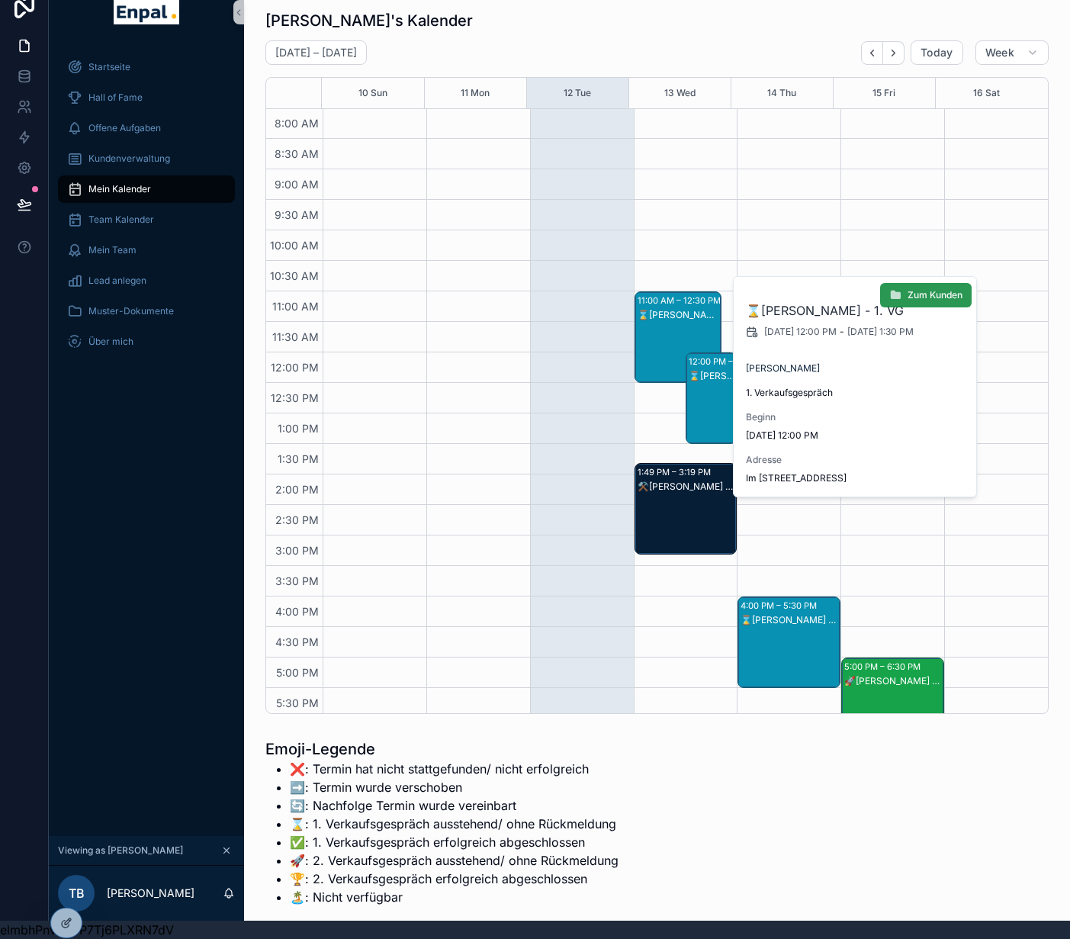
click at [938, 297] on span "Zum Kunden" at bounding box center [935, 295] width 55 height 12
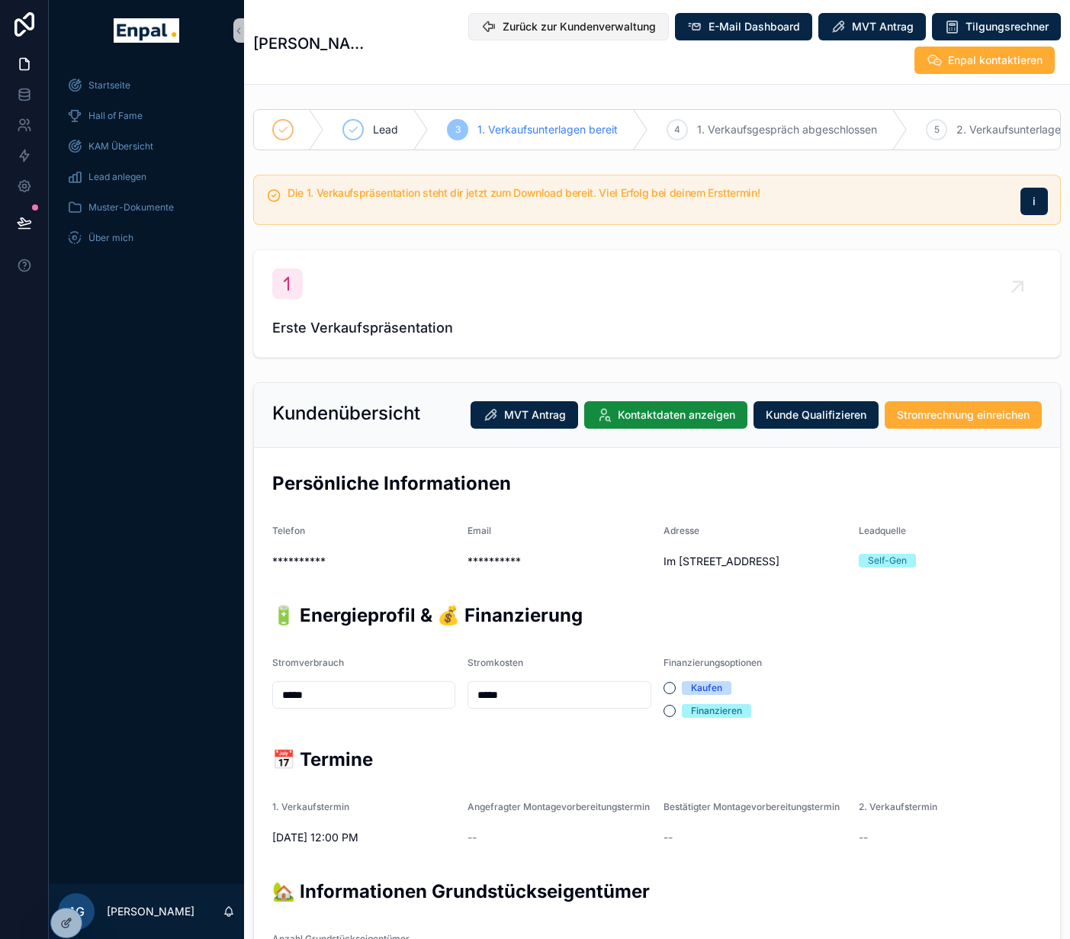
click at [623, 30] on span "Zurück zur Kundenverwaltung" at bounding box center [579, 26] width 153 height 15
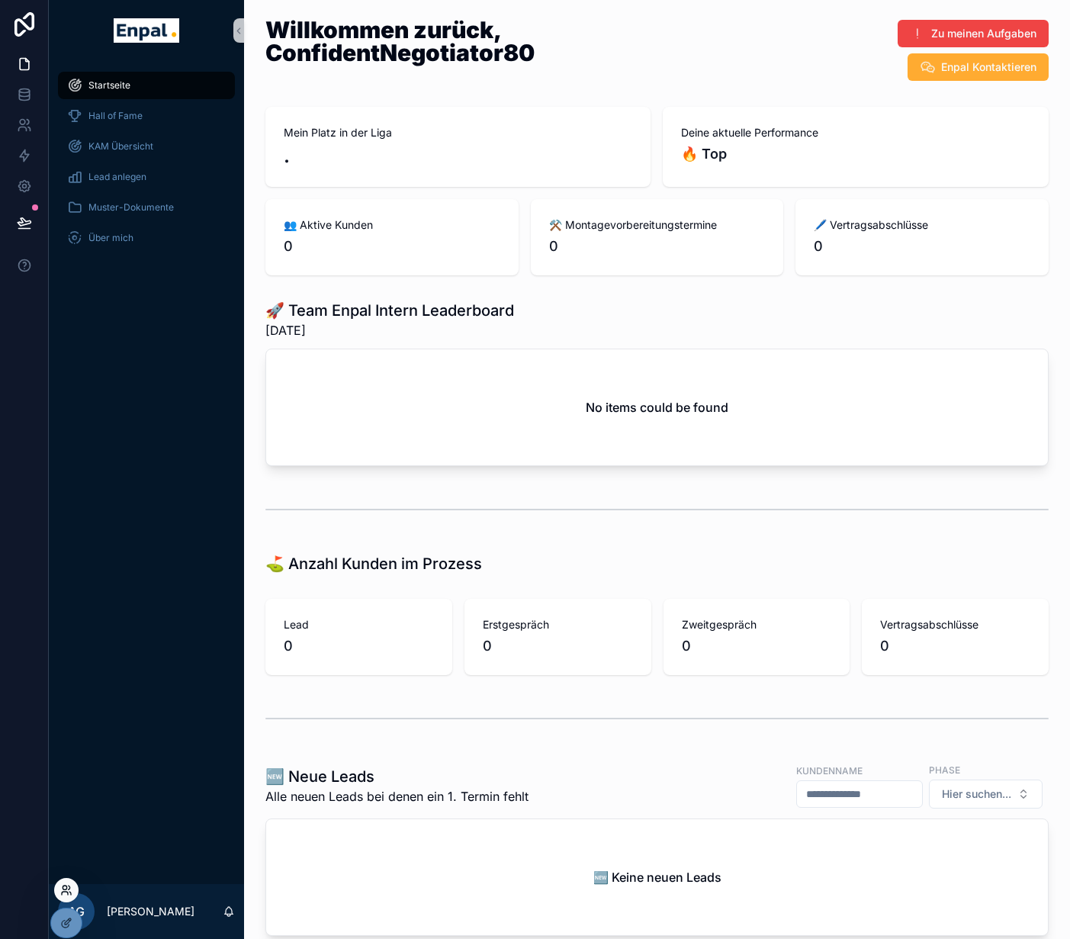
click at [65, 894] on icon at bounding box center [66, 890] width 12 height 12
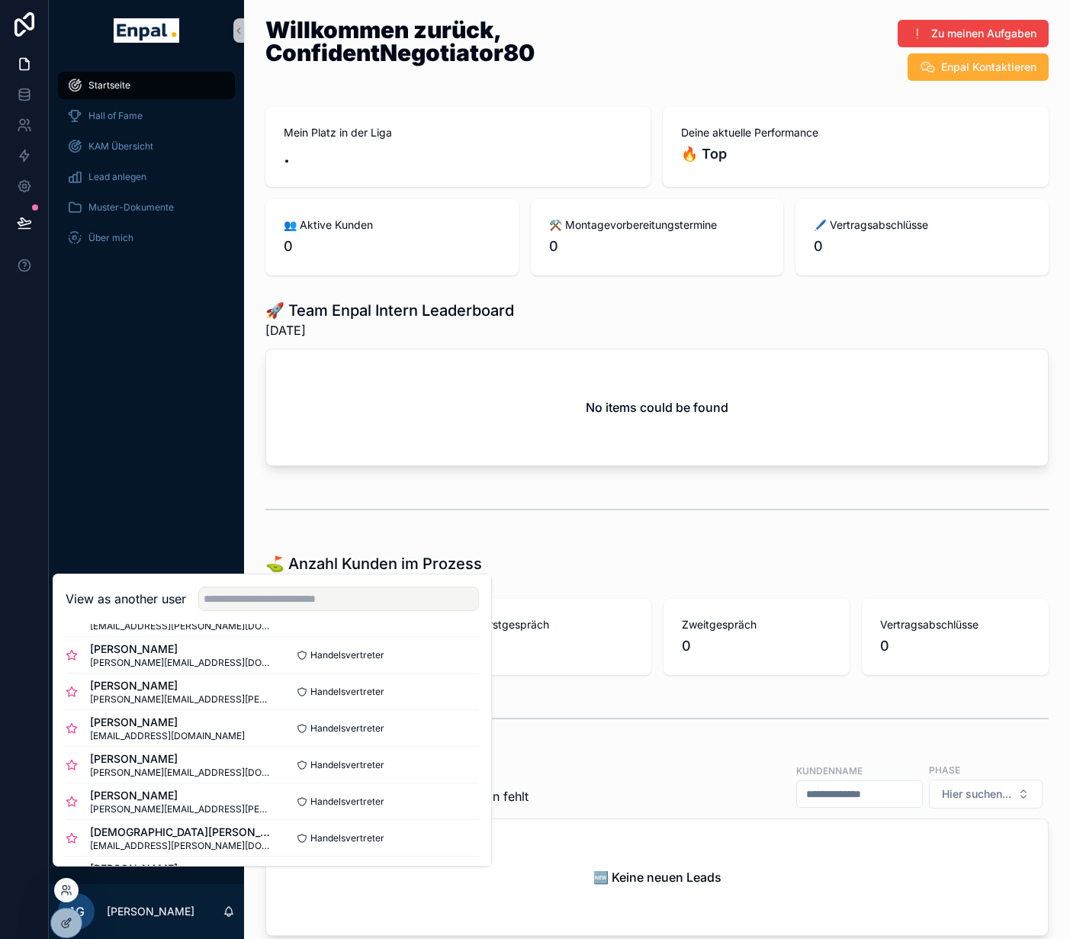
scroll to position [257, 0]
click at [445, 772] on button "Select" at bounding box center [459, 764] width 40 height 22
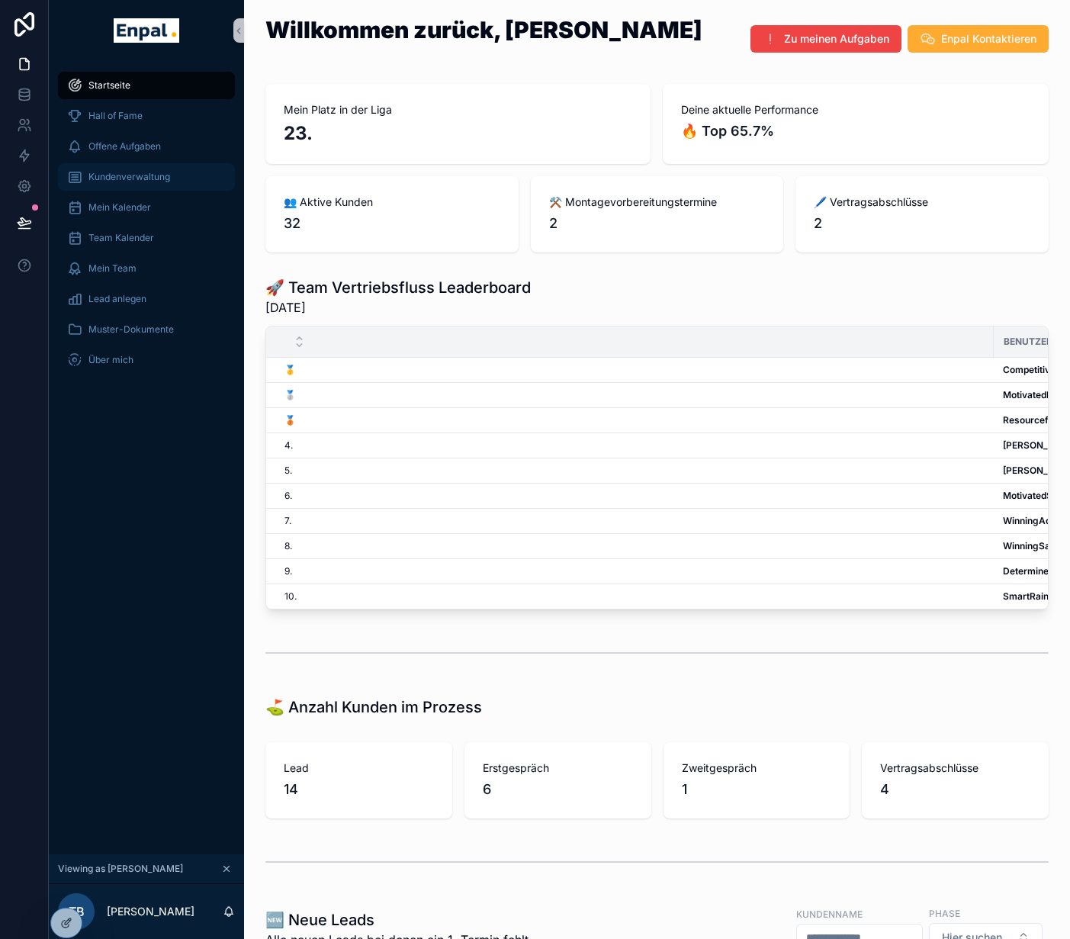
click at [156, 182] on span "Kundenverwaltung" at bounding box center [129, 177] width 82 height 12
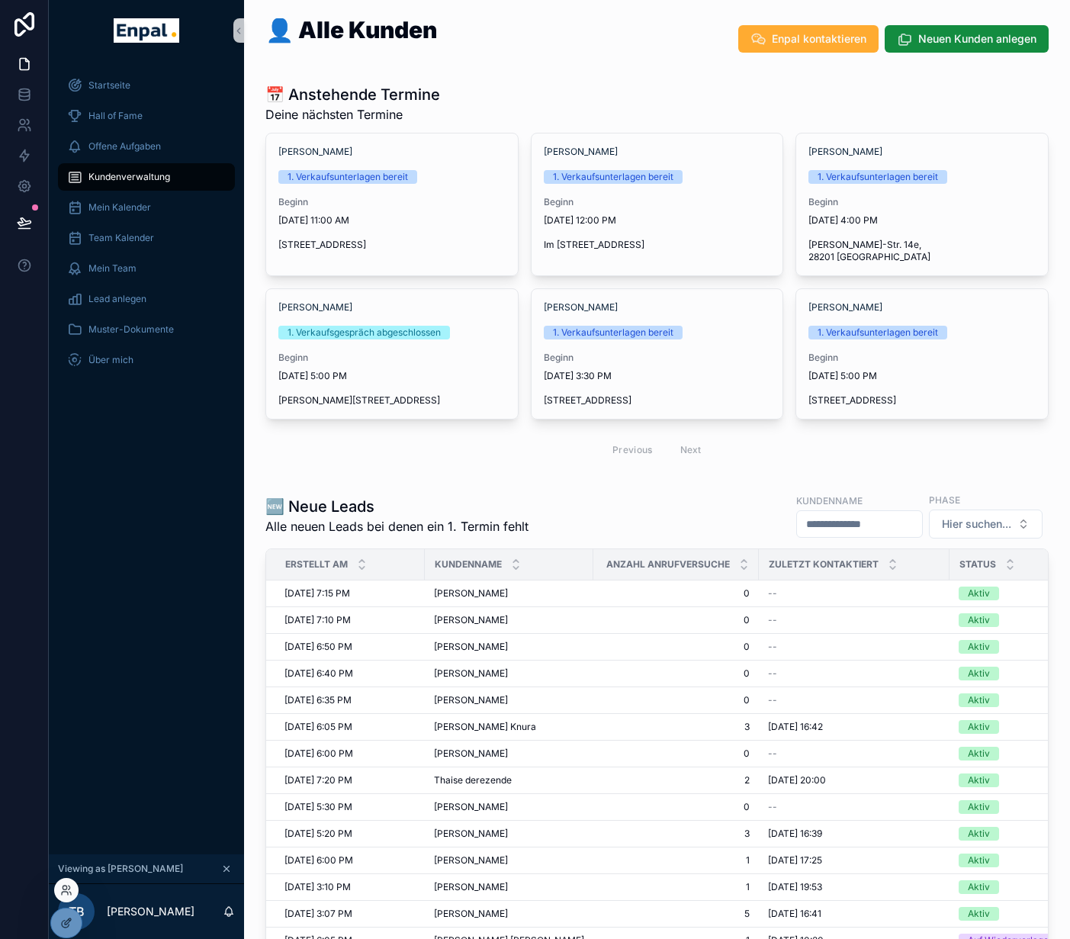
click at [69, 898] on div at bounding box center [66, 890] width 24 height 24
click at [70, 892] on icon at bounding box center [70, 893] width 2 height 3
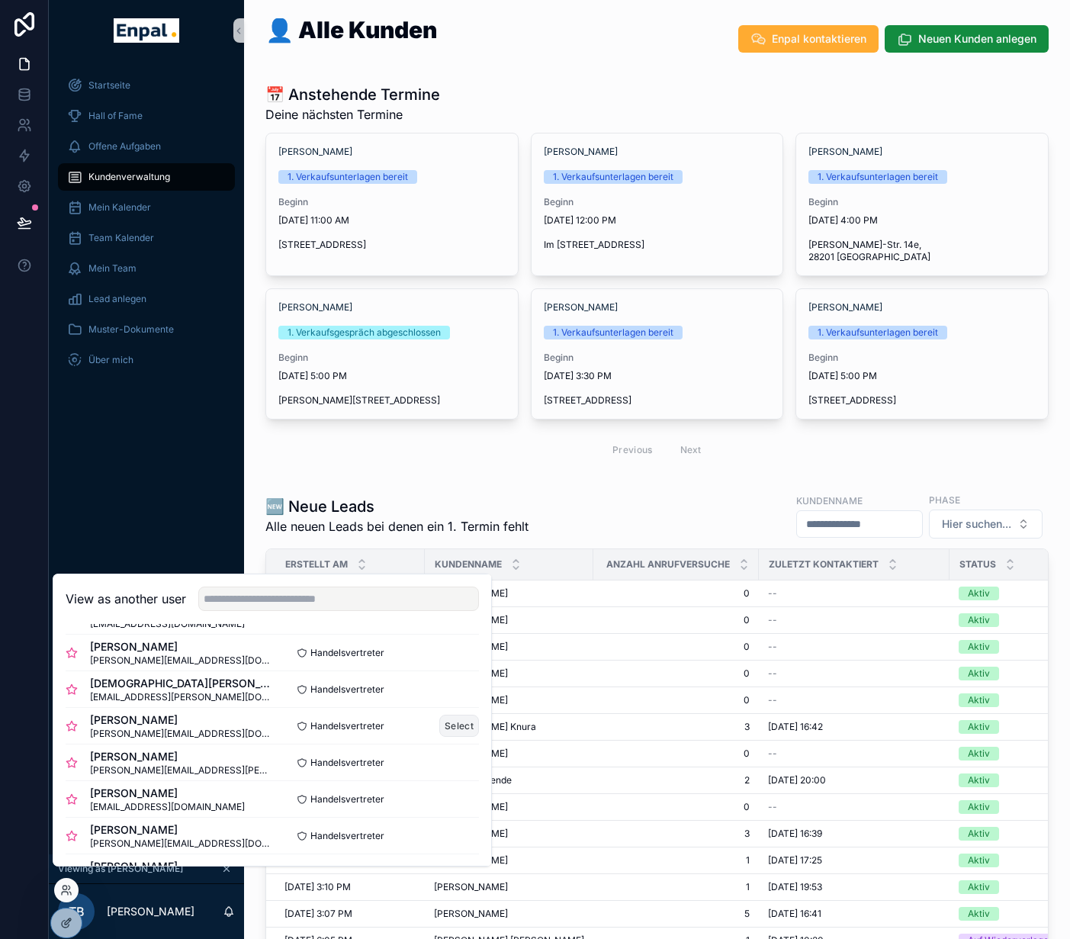
scroll to position [175, 0]
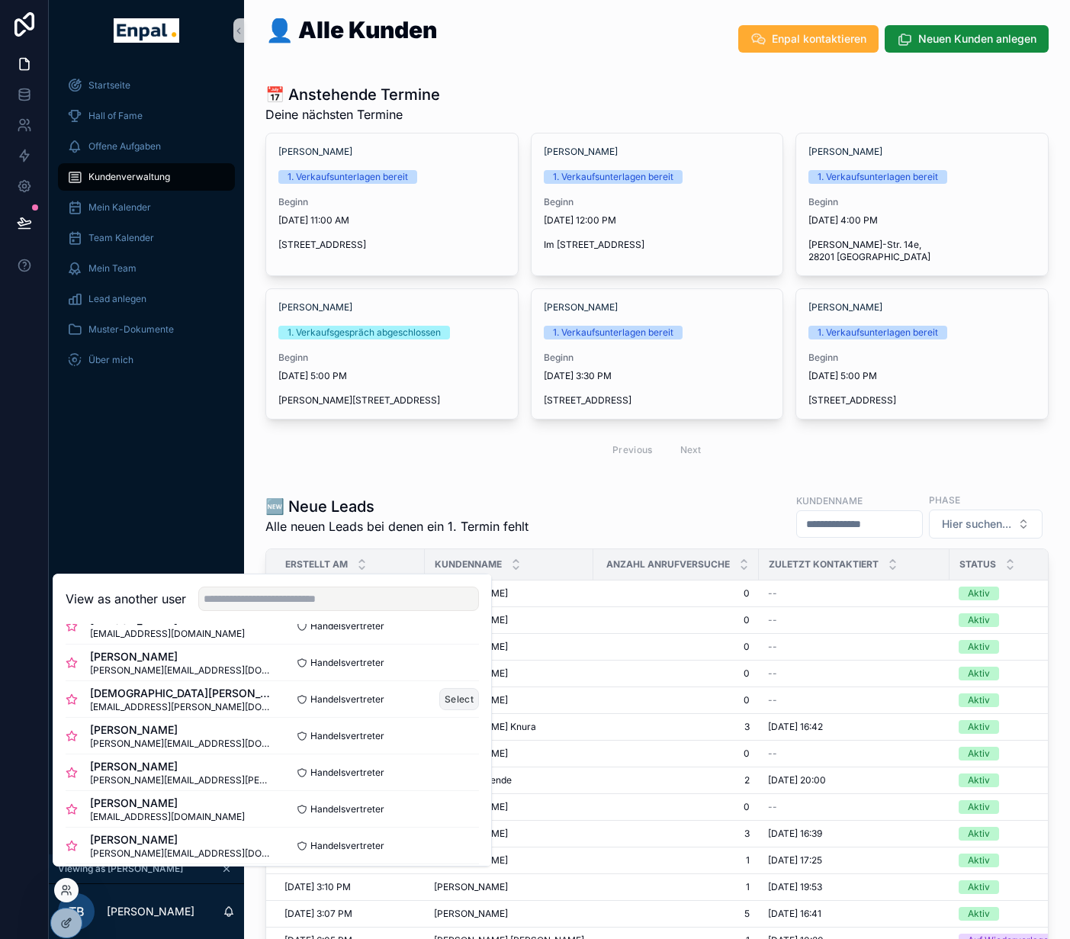
click at [442, 710] on button "Select" at bounding box center [459, 699] width 40 height 22
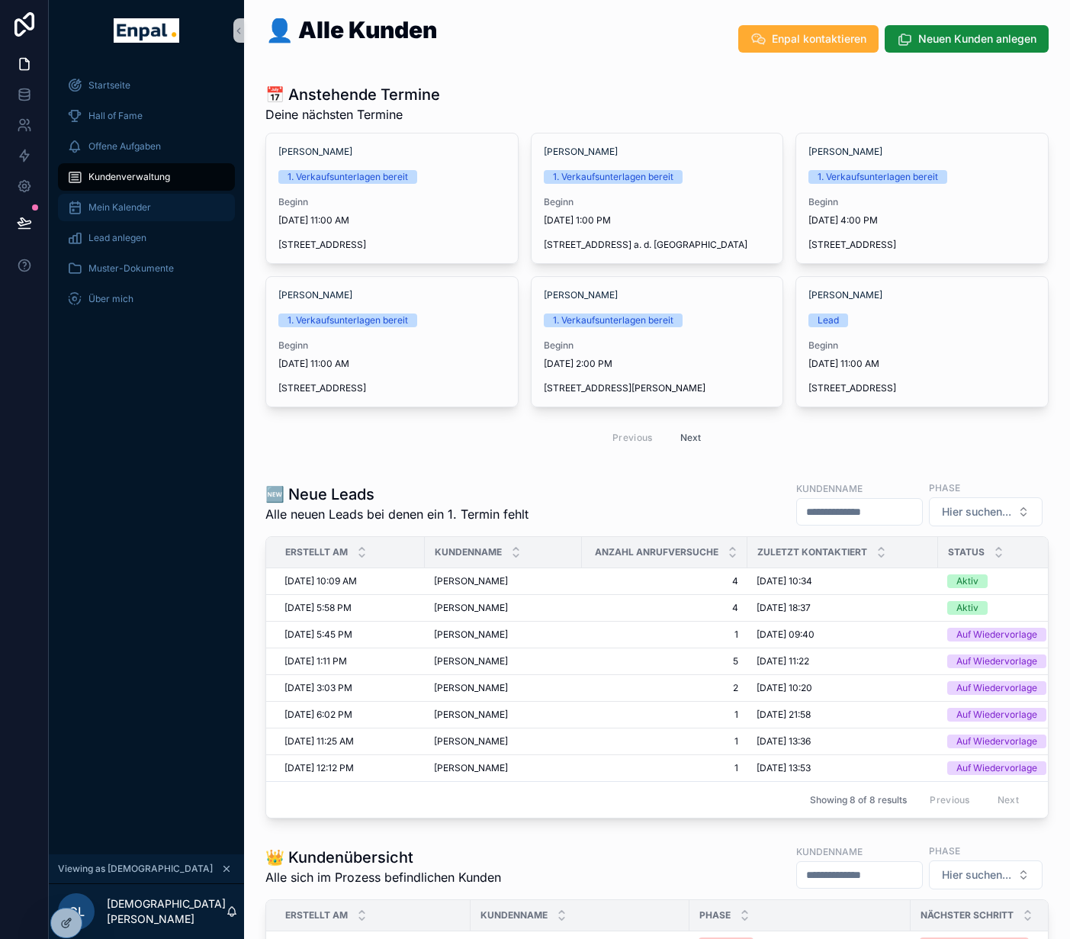
click at [125, 214] on div "Mein Kalender" at bounding box center [146, 207] width 159 height 24
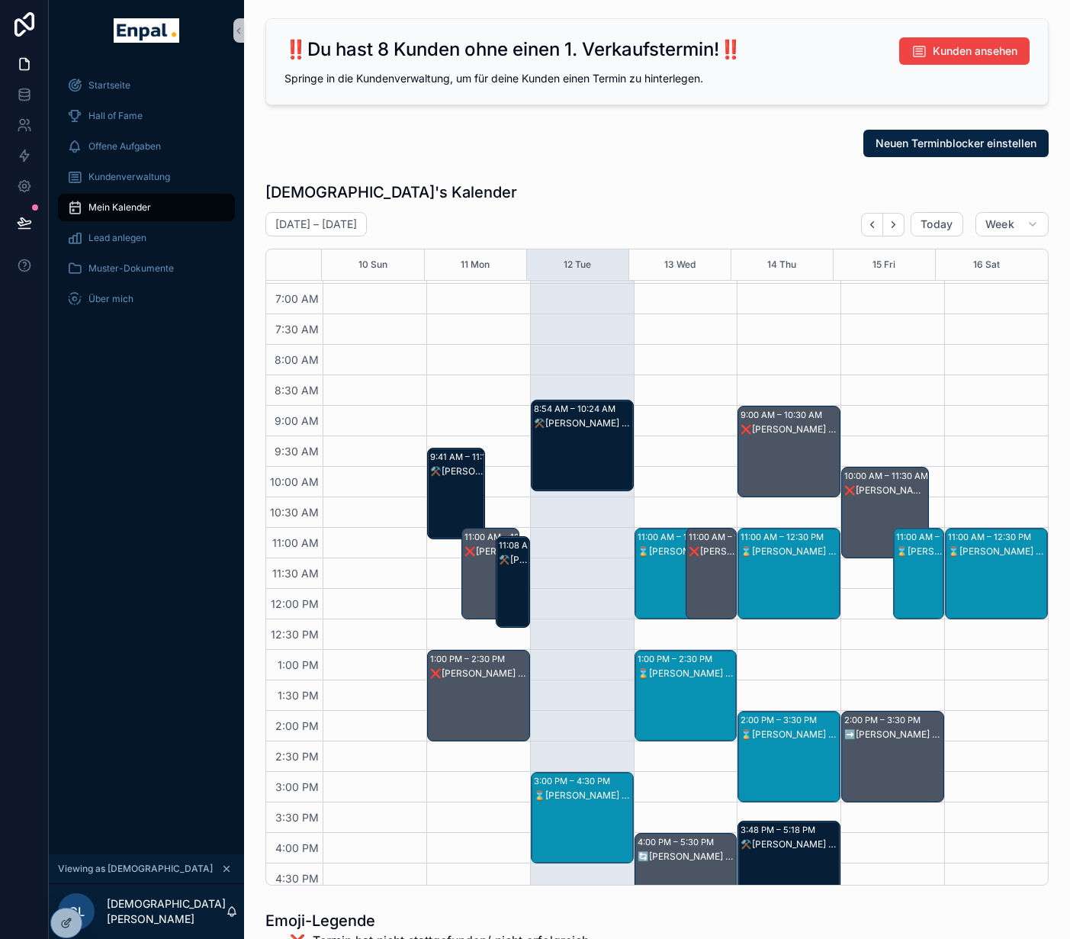
scroll to position [358, 0]
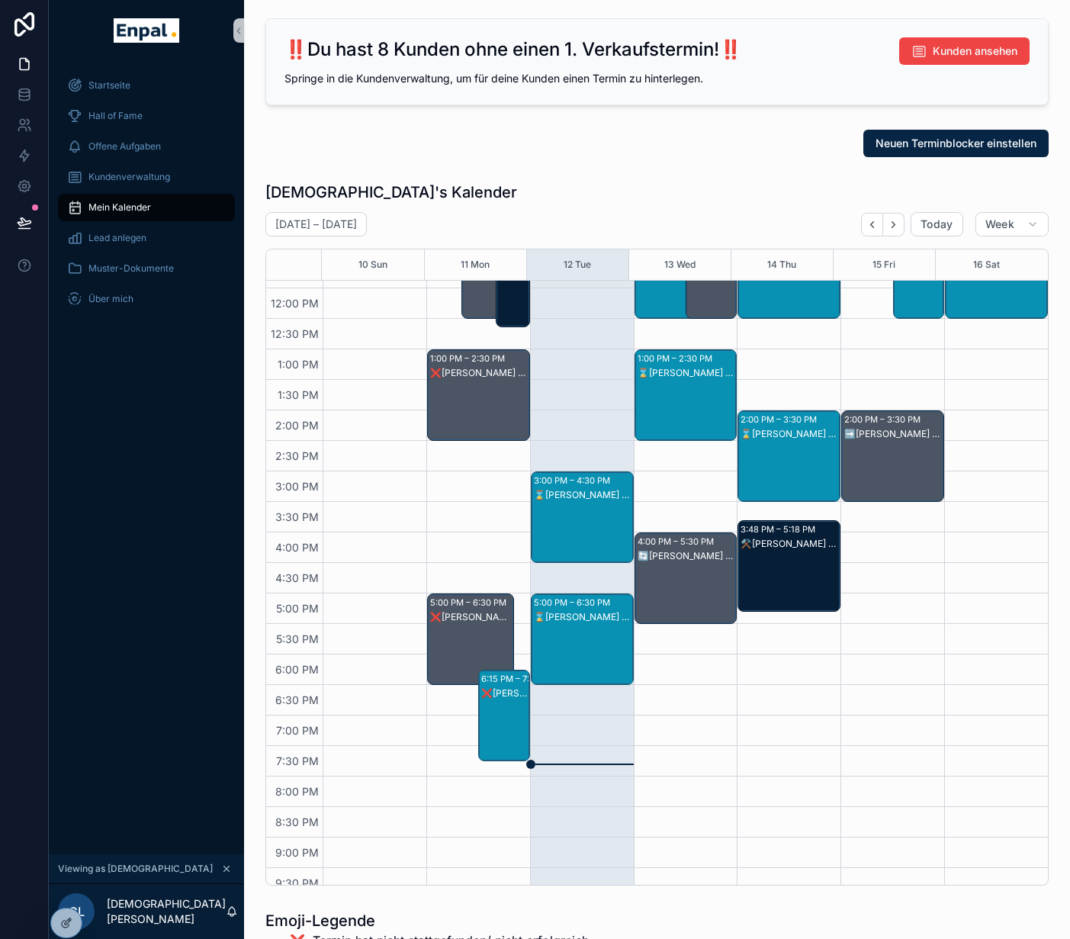
click at [574, 623] on div "⌛Birgit Hausmann - 1. VG" at bounding box center [583, 617] width 98 height 14
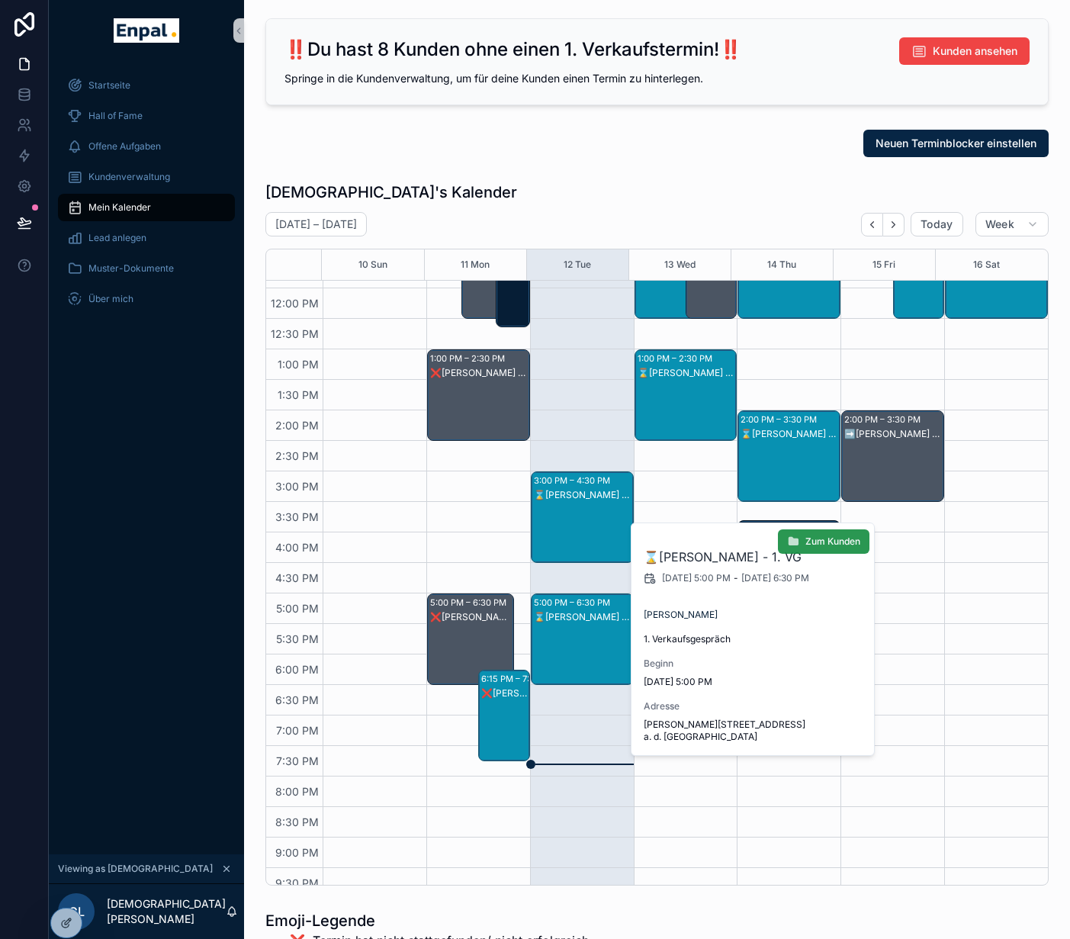
click at [827, 539] on span "Zum Kunden" at bounding box center [832, 541] width 55 height 12
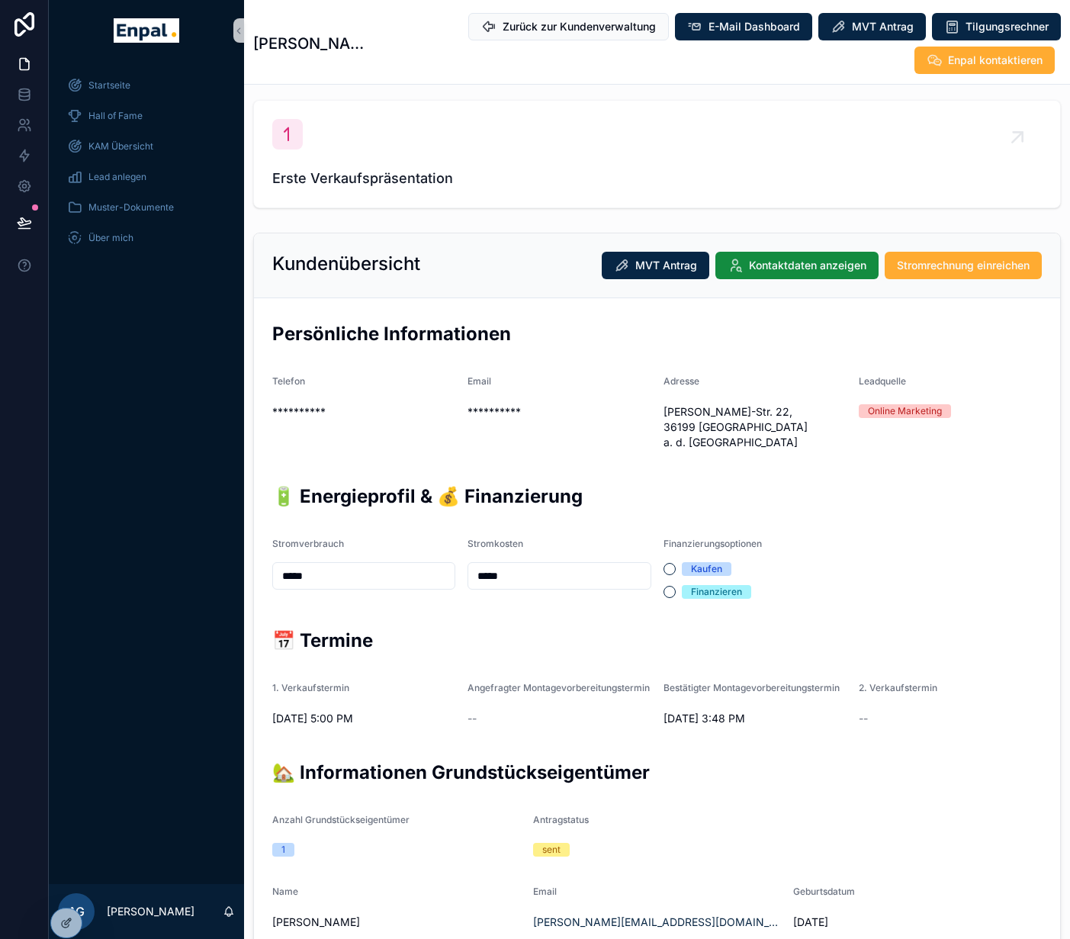
scroll to position [149, 0]
click at [685, 280] on button "MVT Antrag" at bounding box center [656, 265] width 108 height 27
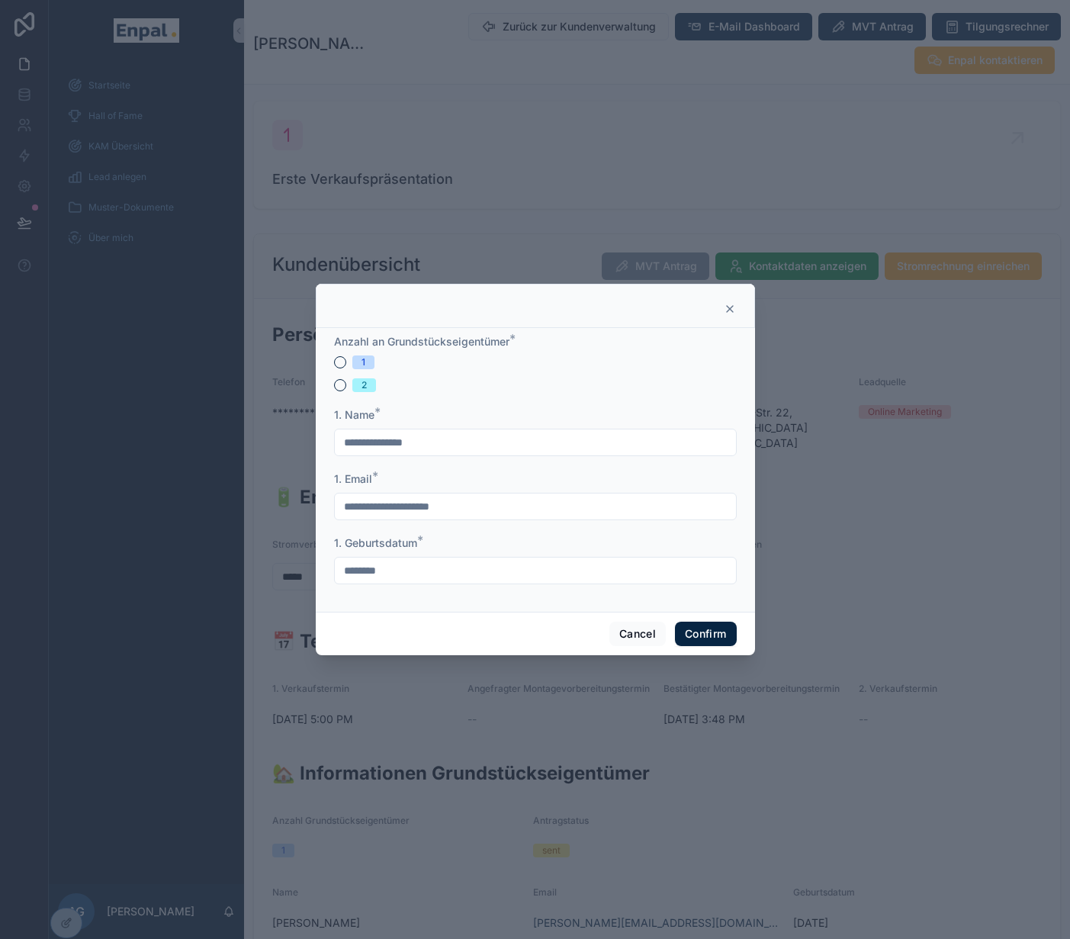
click at [715, 315] on div at bounding box center [535, 309] width 401 height 12
click at [727, 311] on icon at bounding box center [730, 309] width 12 height 12
